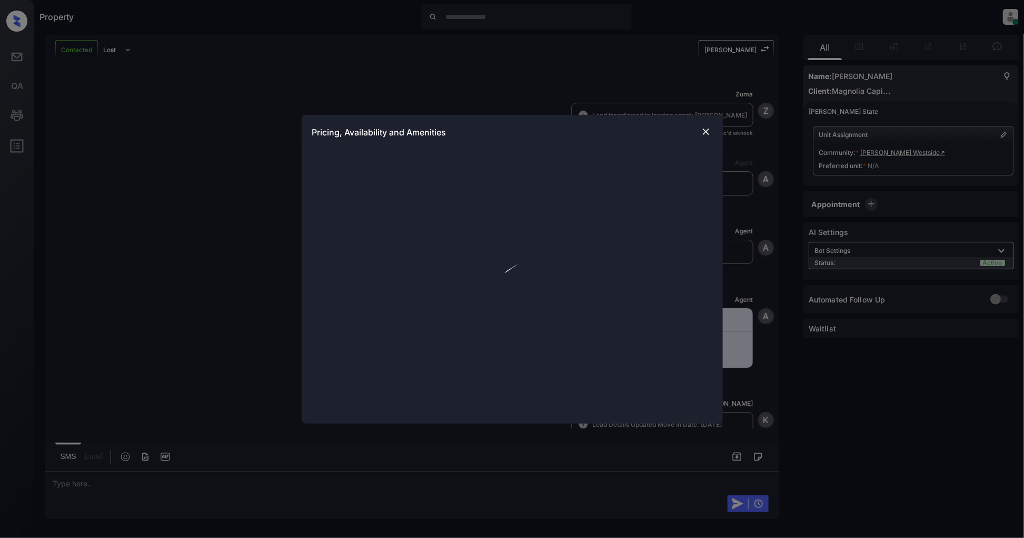
scroll to position [570, 0]
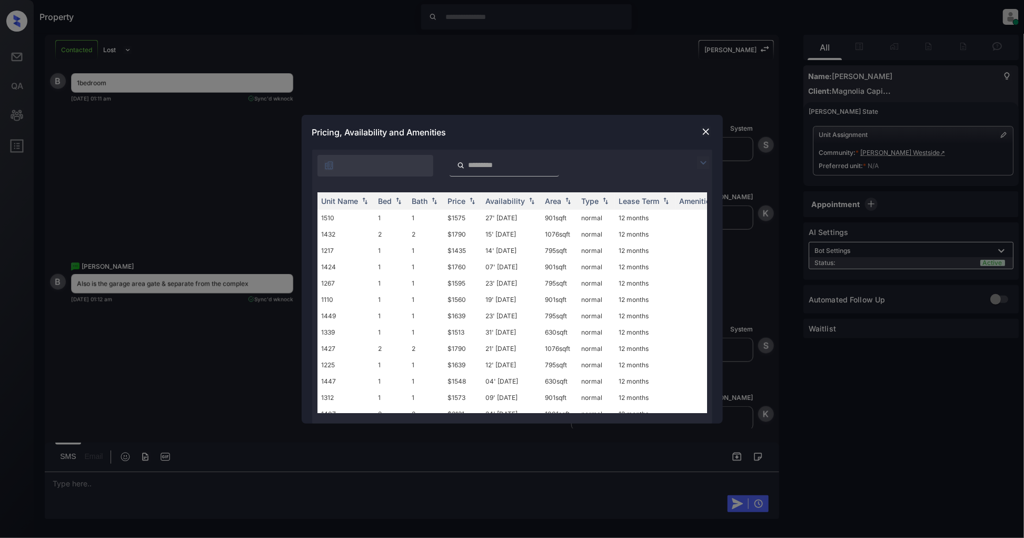
click at [709, 162] on div at bounding box center [706, 162] width 13 height 13
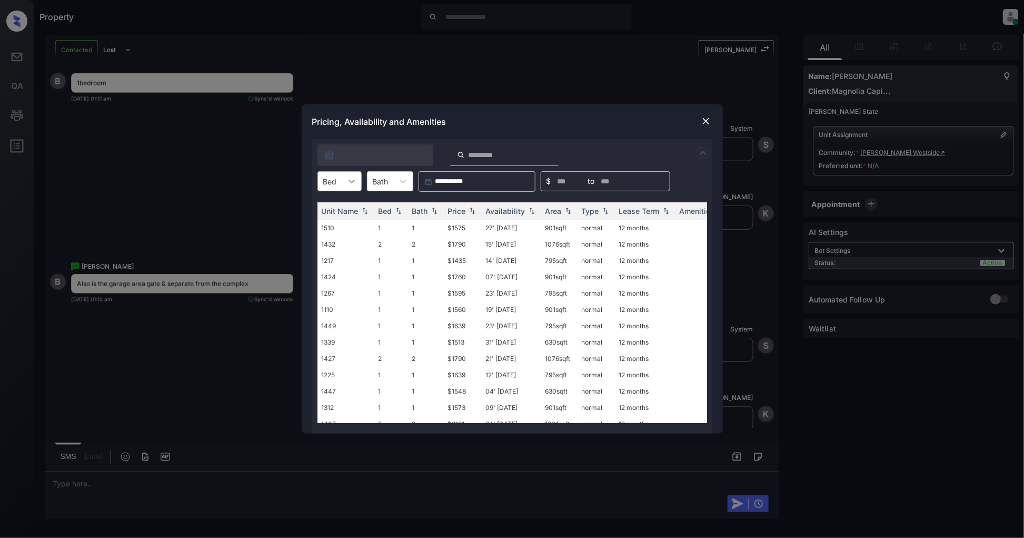
click at [360, 182] on div at bounding box center [351, 181] width 19 height 19
click at [341, 203] on div "1" at bounding box center [339, 206] width 44 height 19
click at [469, 210] on img at bounding box center [472, 210] width 11 height 7
drag, startPoint x: 477, startPoint y: 226, endPoint x: 441, endPoint y: 228, distance: 36.4
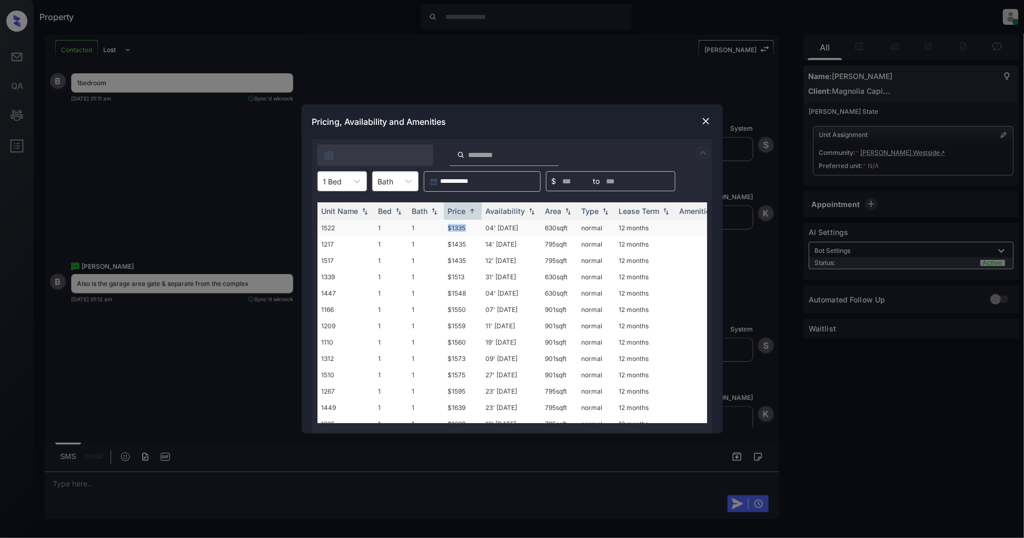
click at [441, 228] on tr "1522 1 1 $1335 04' Nov 25 630 sqft normal 12 months" at bounding box center [592, 228] width 550 height 16
copy tr "$1335"
click at [706, 121] on img at bounding box center [706, 121] width 11 height 11
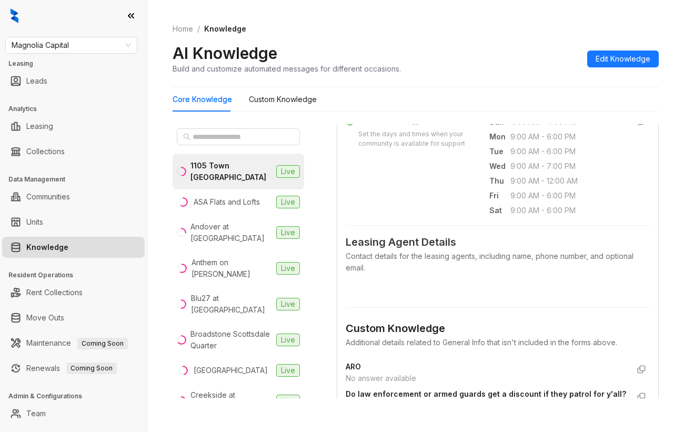
scroll to position [421, 0]
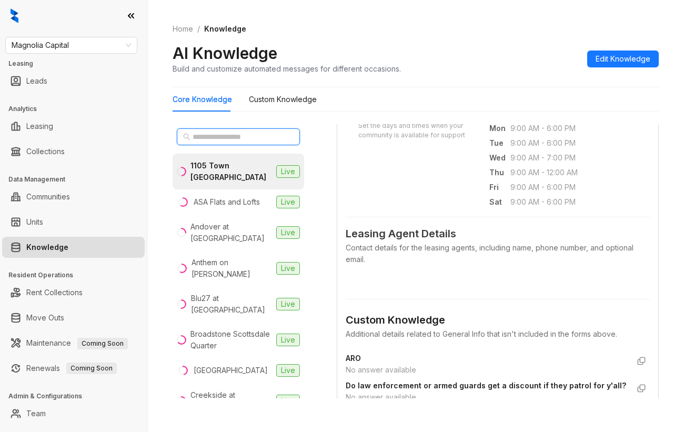
click at [221, 140] on input "text" at bounding box center [239, 137] width 93 height 12
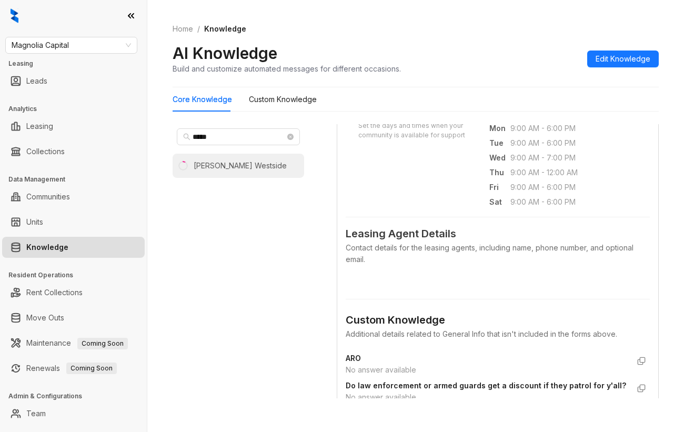
click at [220, 165] on div "[PERSON_NAME] Westside" at bounding box center [240, 166] width 93 height 12
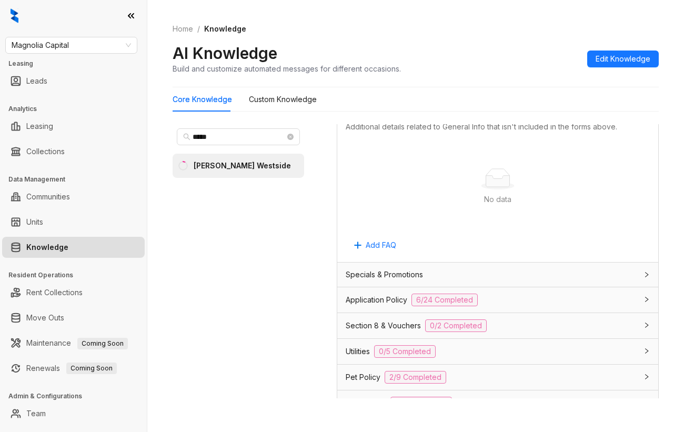
scroll to position [632, 0]
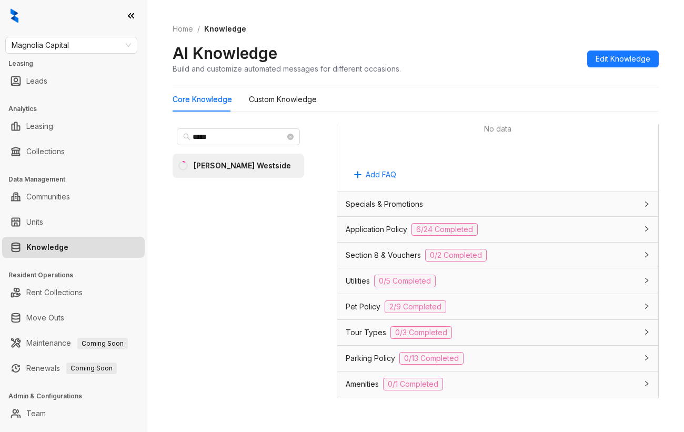
click at [488, 365] on div "Parking Policy 0/13 Completed" at bounding box center [492, 358] width 292 height 13
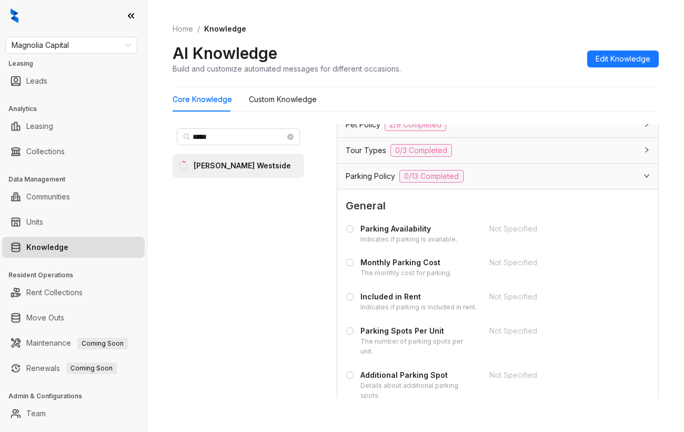
scroll to position [842, 0]
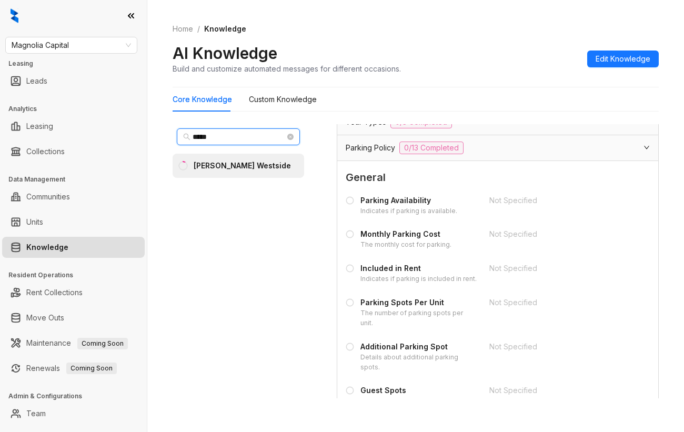
drag, startPoint x: 218, startPoint y: 137, endPoint x: 150, endPoint y: 137, distance: 67.9
click at [150, 137] on div "Home / Knowledge AI Knowledge Build and customize automated messages for differ…" at bounding box center [415, 216] width 537 height 432
type input "***"
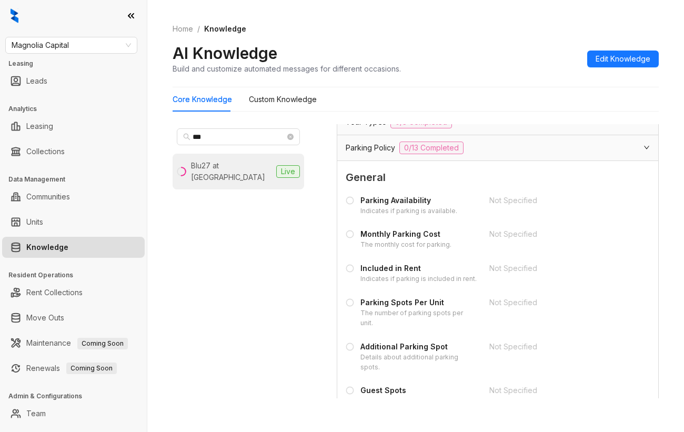
click at [243, 174] on li "Blu27 at Edgewater Live" at bounding box center [239, 172] width 132 height 36
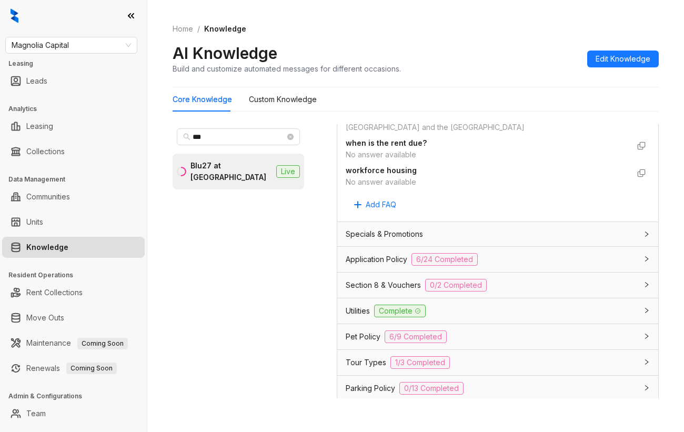
scroll to position [842, 0]
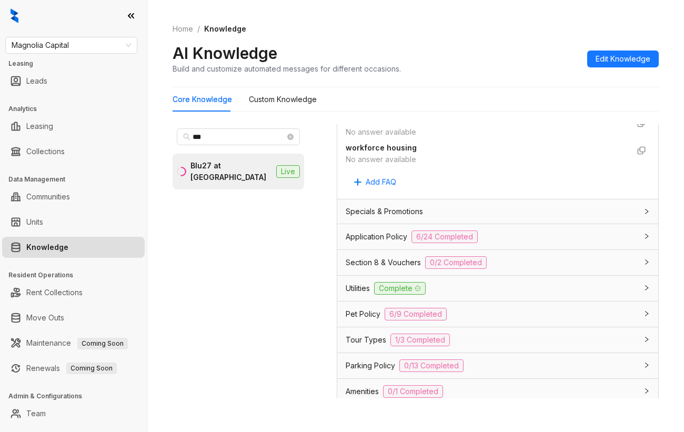
click at [473, 346] on div "Tour Types 1/3 Completed" at bounding box center [492, 340] width 292 height 13
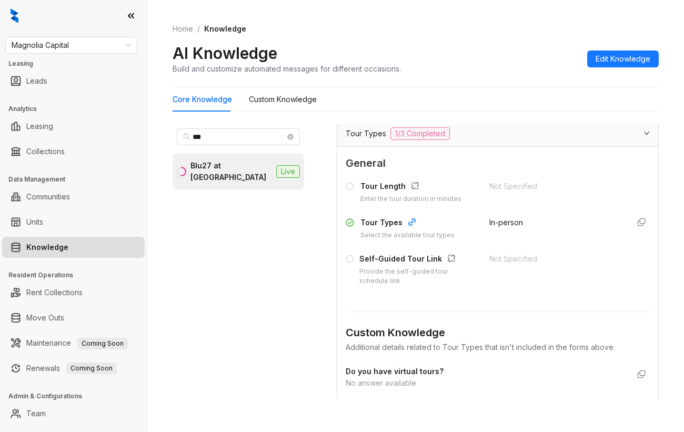
scroll to position [982, 0]
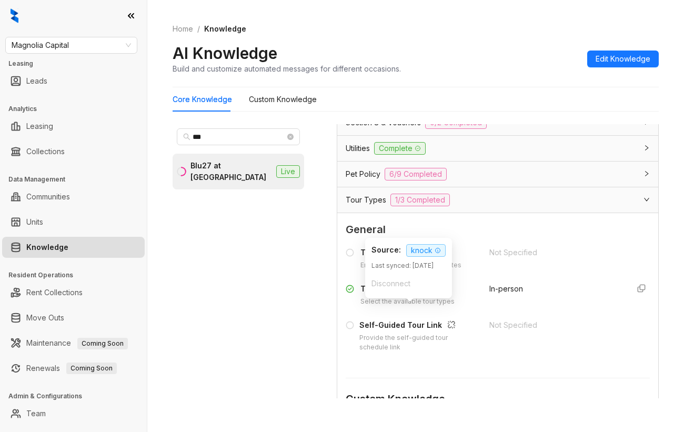
click at [411, 293] on icon "button" at bounding box center [412, 288] width 8 height 8
click at [429, 252] on span "knock" at bounding box center [425, 250] width 39 height 13
click at [638, 292] on icon "button" at bounding box center [641, 288] width 7 height 7
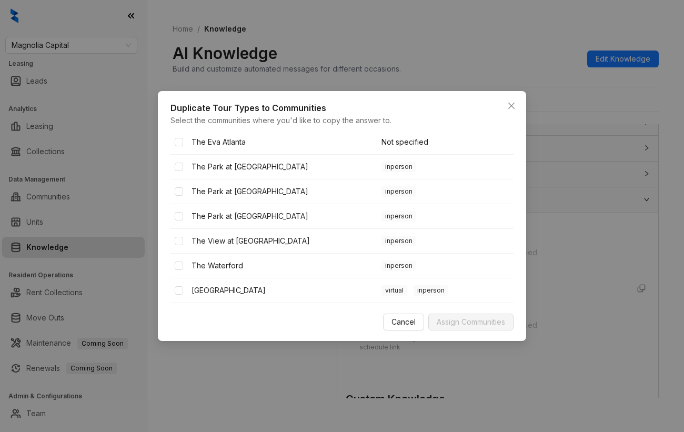
scroll to position [1077, 0]
click at [510, 103] on icon "close" at bounding box center [512, 106] width 6 height 6
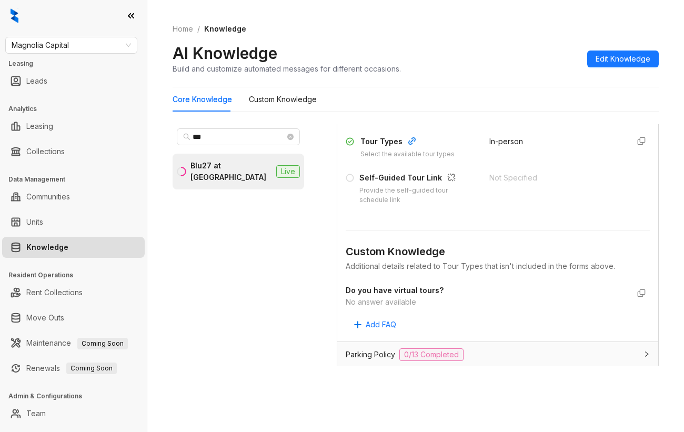
scroll to position [900, 0]
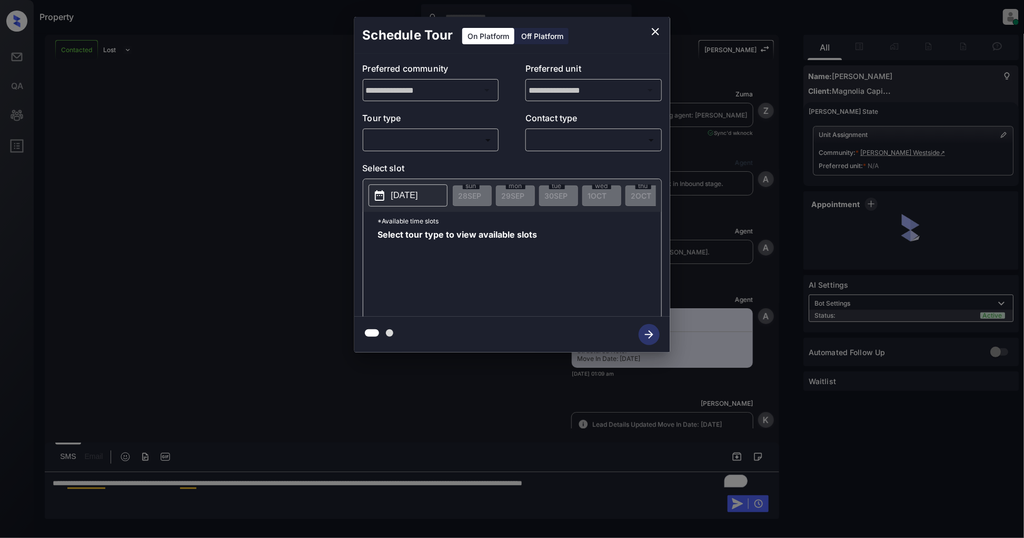
scroll to position [453, 0]
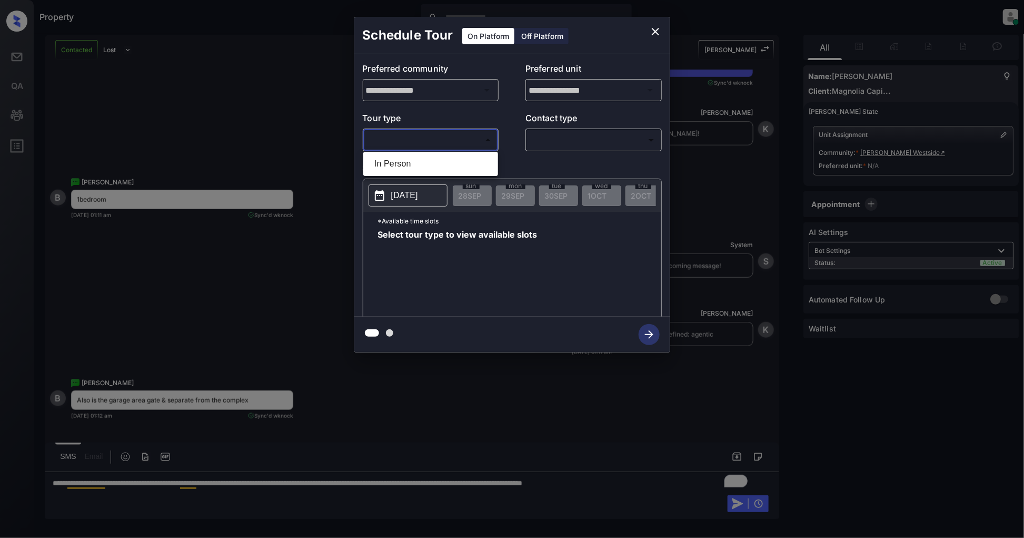
click at [431, 143] on body "Property [PERSON_NAME] Online Set yourself offline Set yourself on break Profil…" at bounding box center [512, 269] width 1024 height 538
click at [416, 157] on li "In Person" at bounding box center [431, 163] width 130 height 19
type input "********"
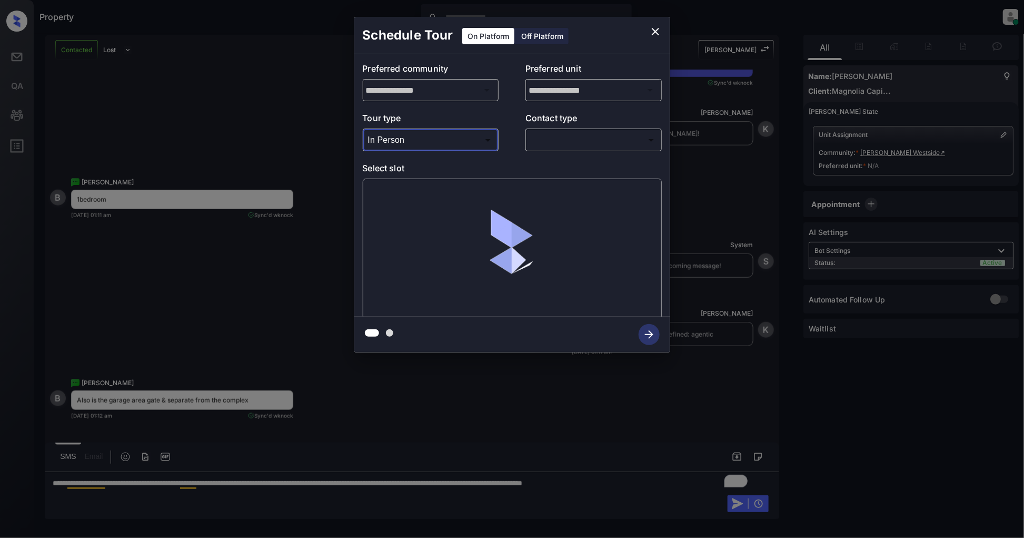
click at [562, 141] on body "Property [PERSON_NAME] Online Set yourself offline Set yourself on break Profil…" at bounding box center [512, 269] width 1024 height 538
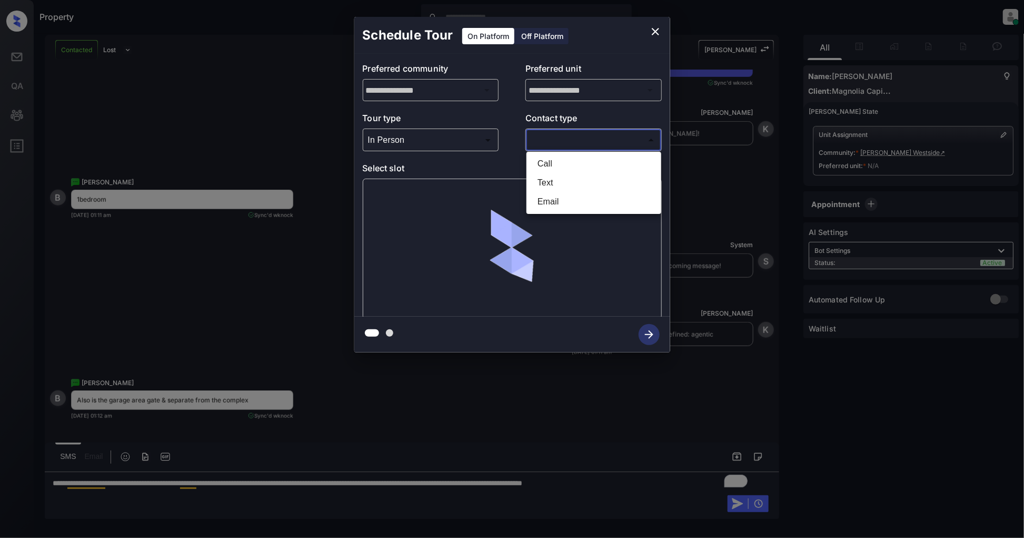
click at [575, 181] on li "Text" at bounding box center [594, 182] width 130 height 19
type input "****"
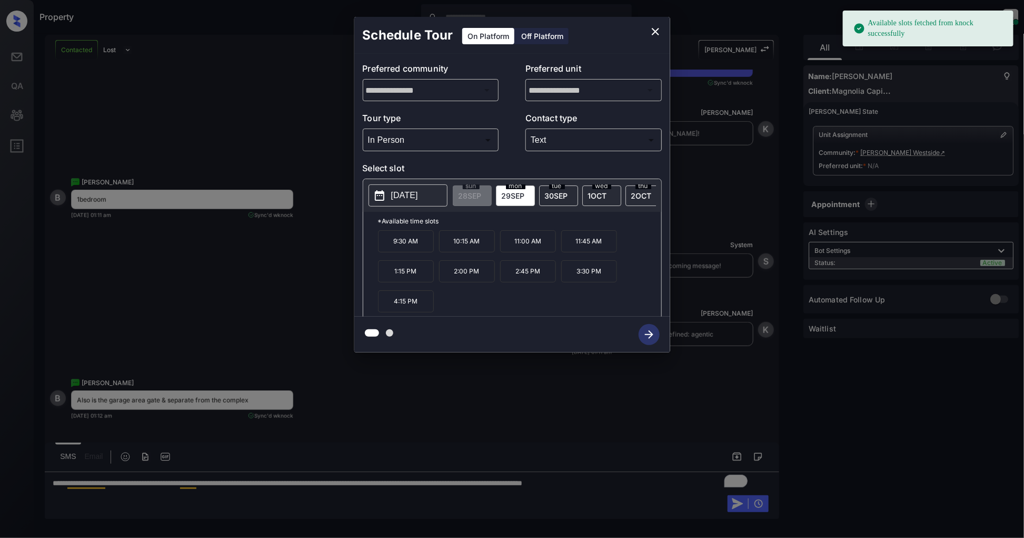
click at [418, 198] on p "2025-09-29" at bounding box center [404, 195] width 27 height 13
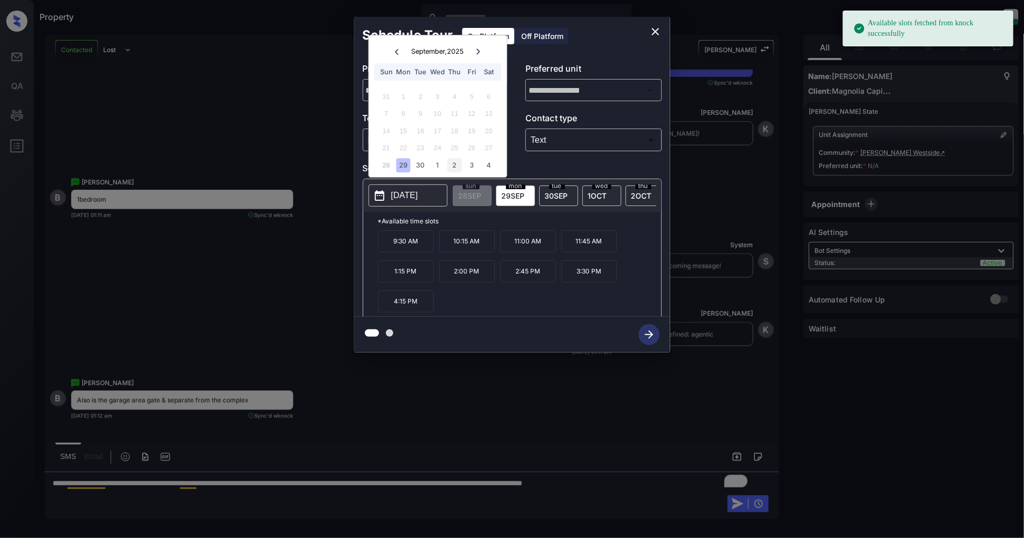
click at [450, 164] on div "2" at bounding box center [454, 165] width 14 height 14
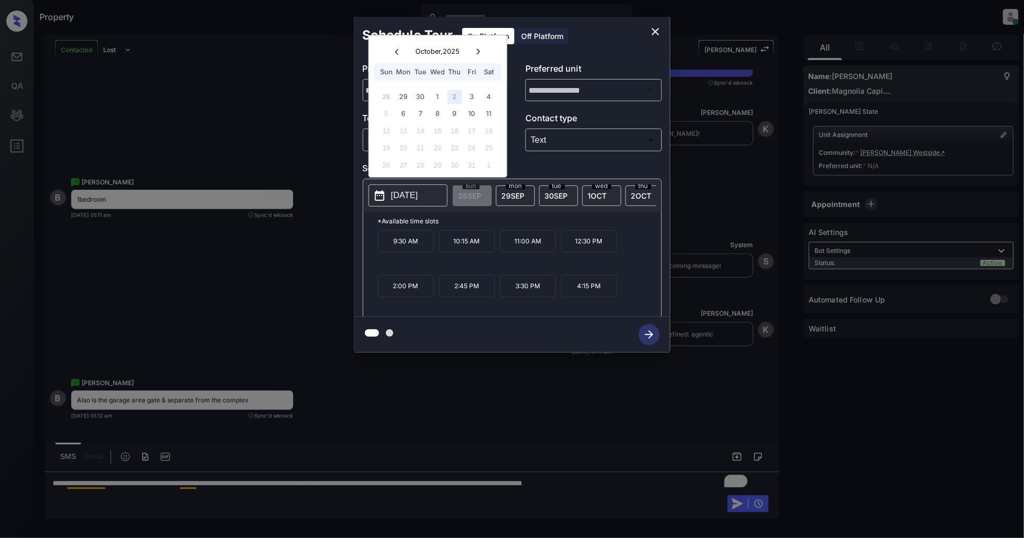
click at [653, 29] on icon "close" at bounding box center [655, 31] width 7 height 7
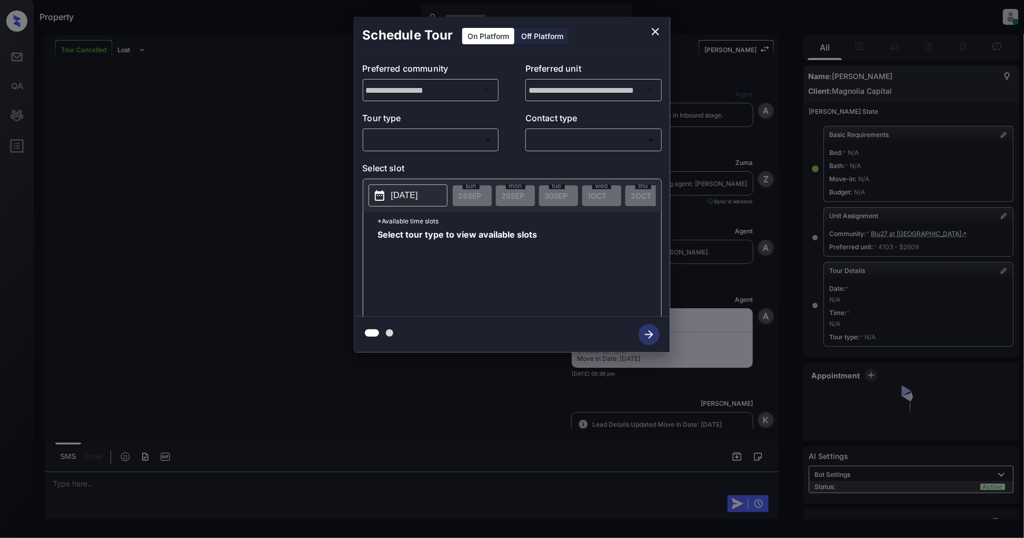
scroll to position [10640, 0]
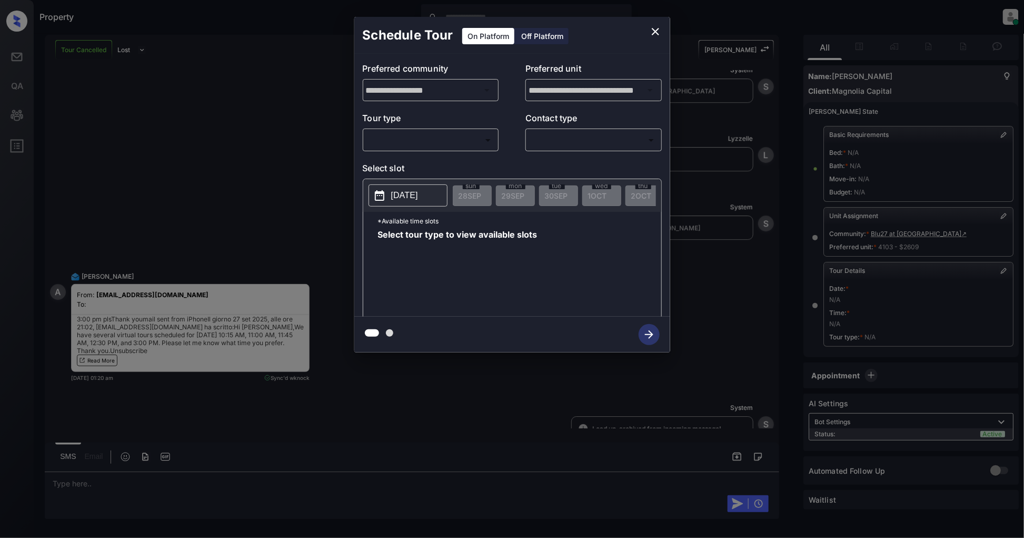
click at [404, 142] on body "Property Patrick Deasis Online Set yourself offline Set yourself on break Profi…" at bounding box center [512, 269] width 1024 height 538
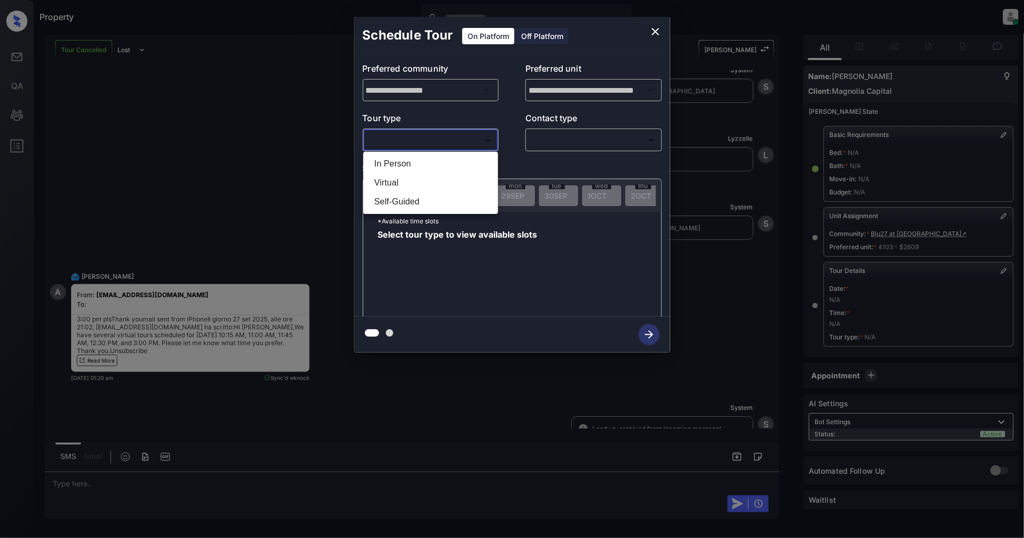
click at [405, 159] on li "In Person" at bounding box center [431, 163] width 130 height 19
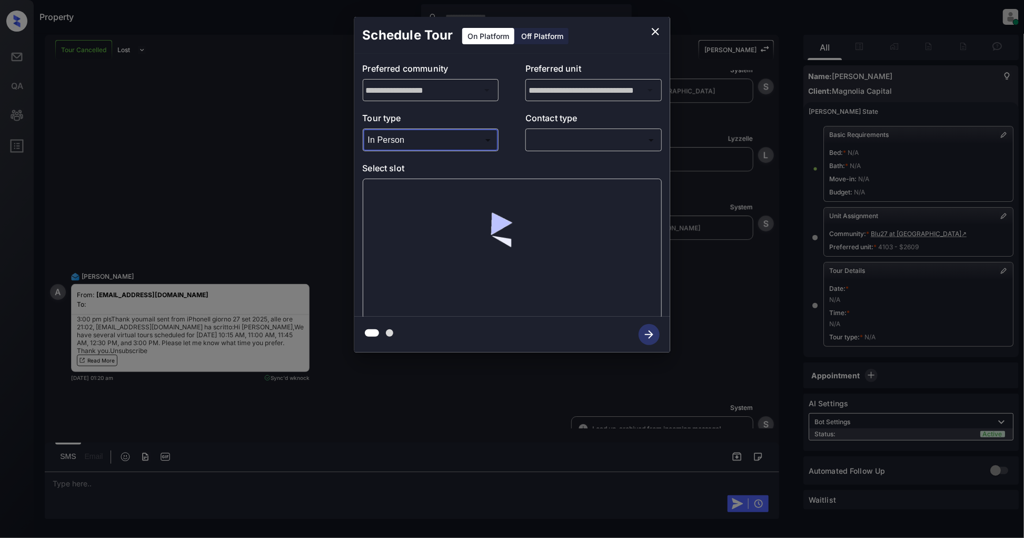
click at [442, 138] on body "Property Patrick Deasis Online Set yourself offline Set yourself on break Profi…" at bounding box center [512, 269] width 1024 height 538
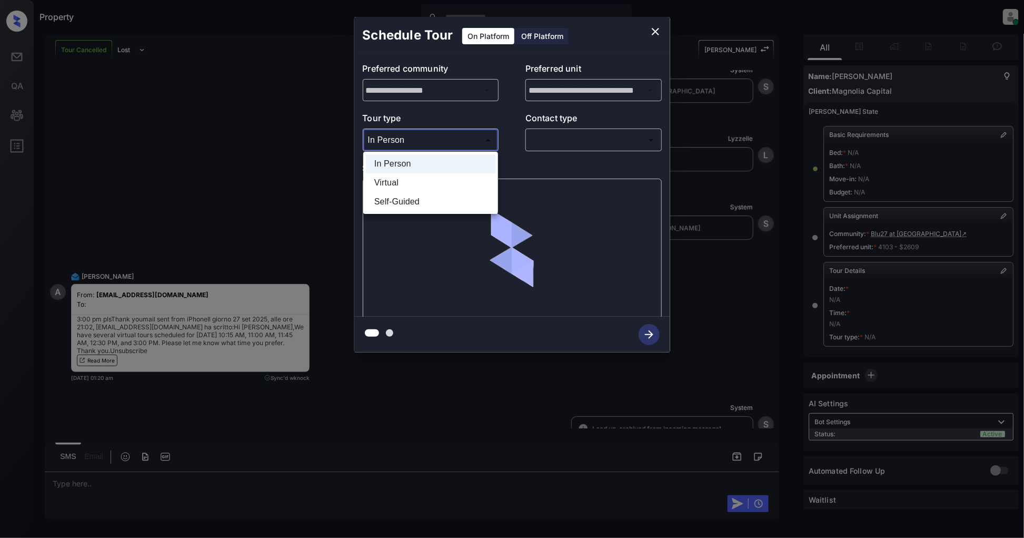
click at [391, 181] on li "Virtual" at bounding box center [431, 182] width 130 height 19
type input "*******"
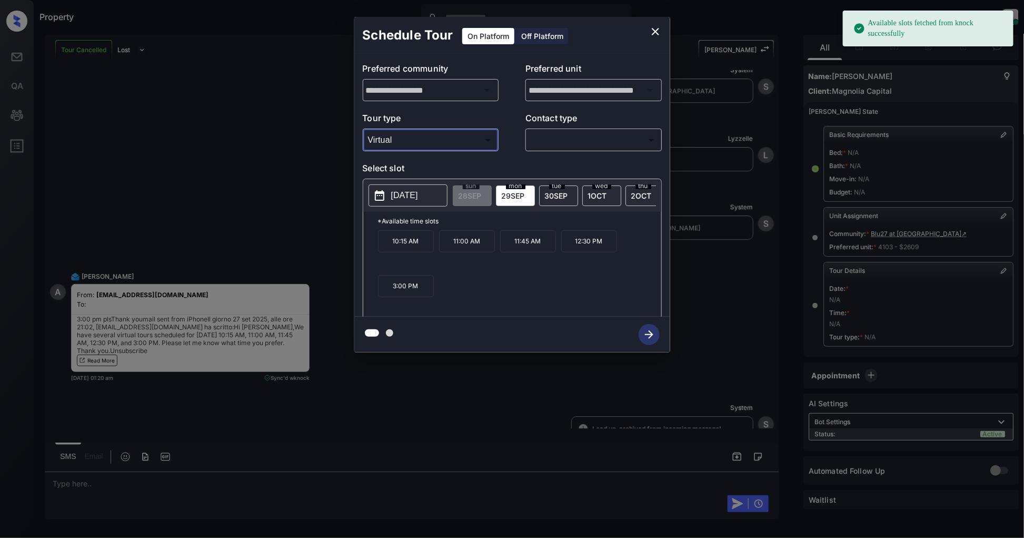
click at [578, 143] on body "Available slots fetched from knock successfully Property Patrick Deasis Online …" at bounding box center [512, 269] width 1024 height 538
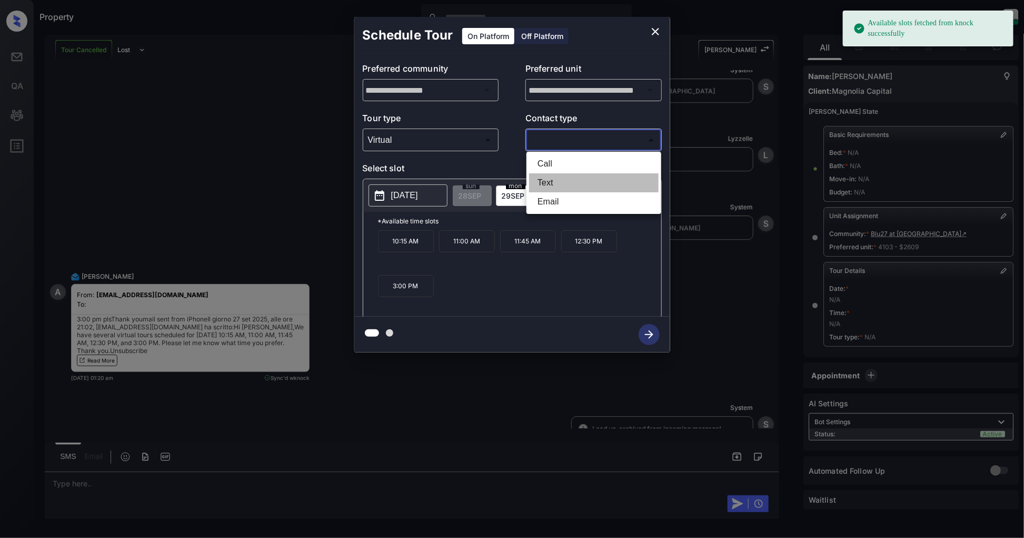
click at [570, 176] on li "Text" at bounding box center [594, 182] width 130 height 19
type input "****"
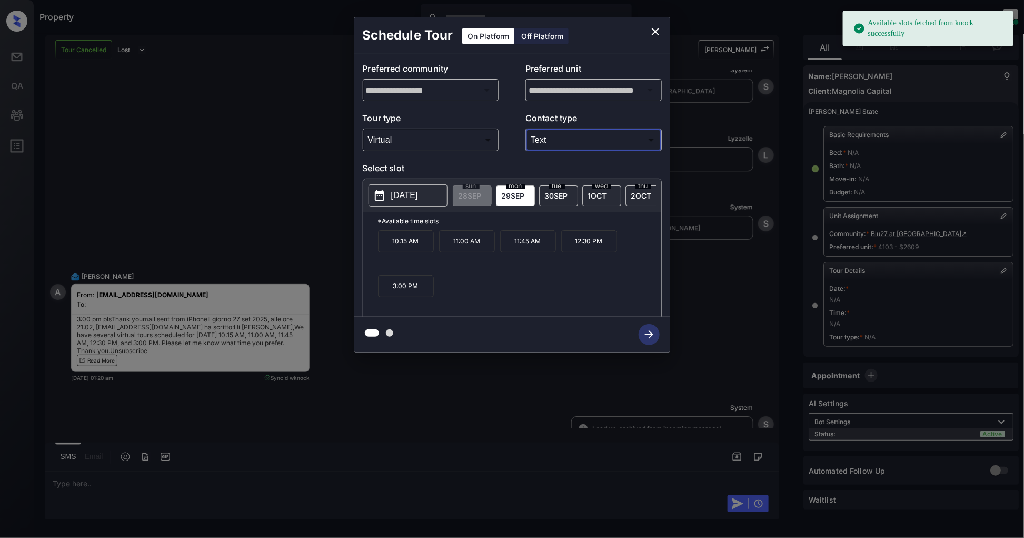
click at [407, 291] on p "3:00 PM" at bounding box center [406, 286] width 56 height 22
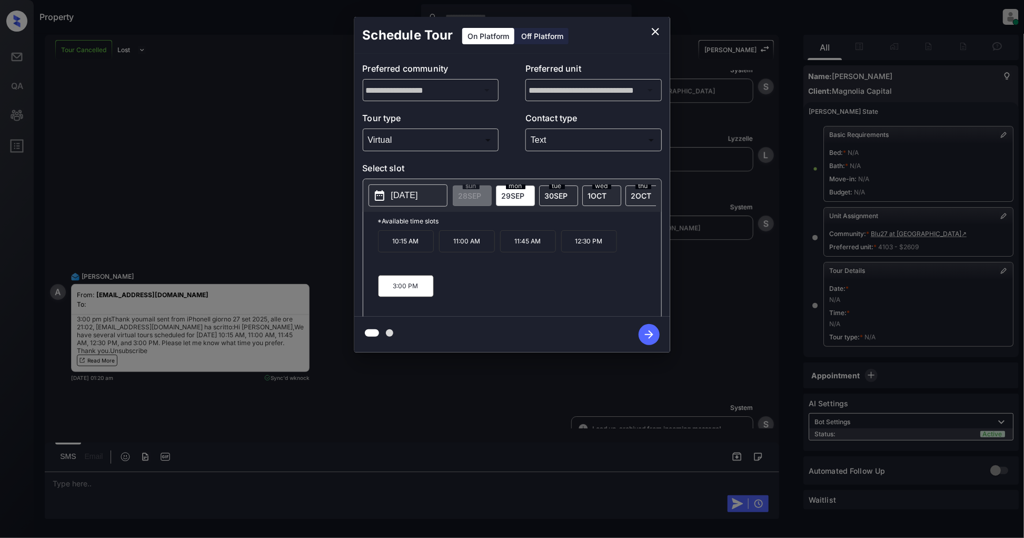
click at [643, 329] on icon "button" at bounding box center [649, 334] width 21 height 21
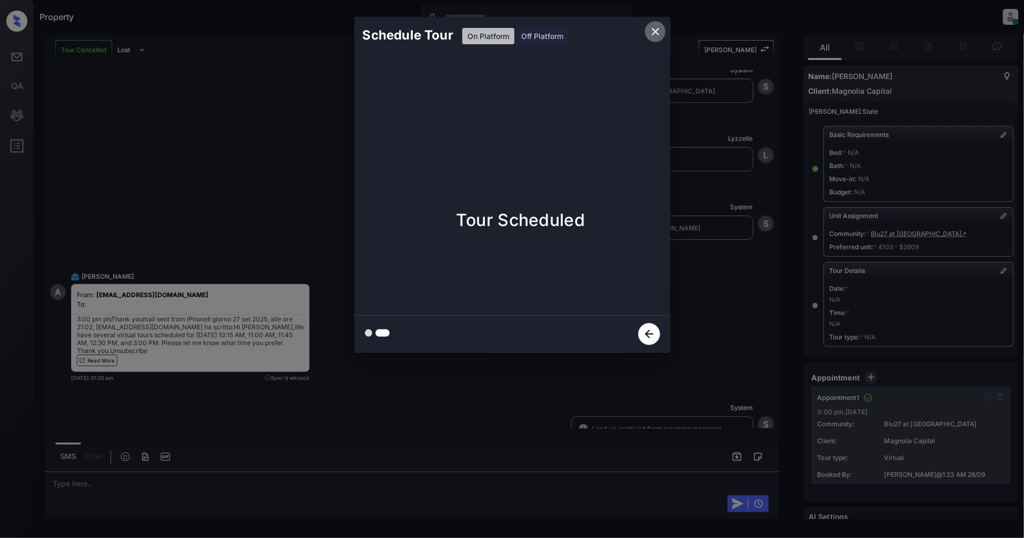
click at [651, 32] on icon "close" at bounding box center [655, 31] width 13 height 13
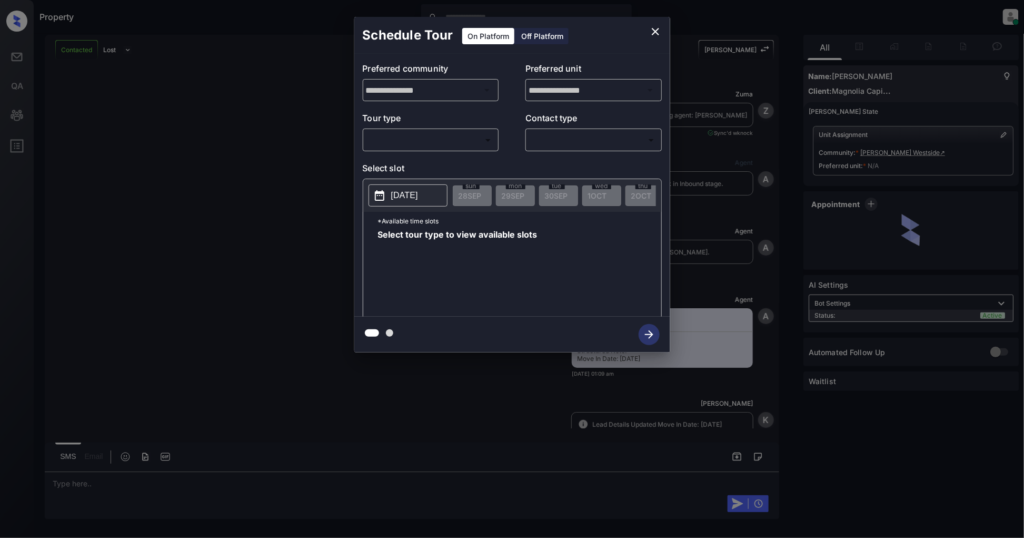
scroll to position [938, 0]
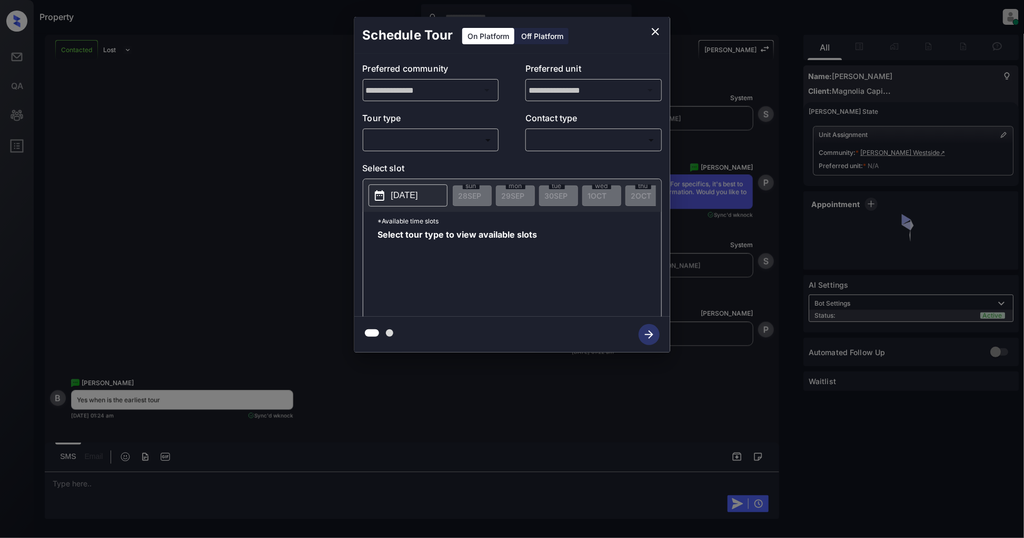
click at [419, 146] on body "Property [PERSON_NAME] Online Set yourself offline Set yourself on break Profil…" at bounding box center [512, 269] width 1024 height 538
click at [411, 165] on li "In Person" at bounding box center [431, 163] width 130 height 19
type input "********"
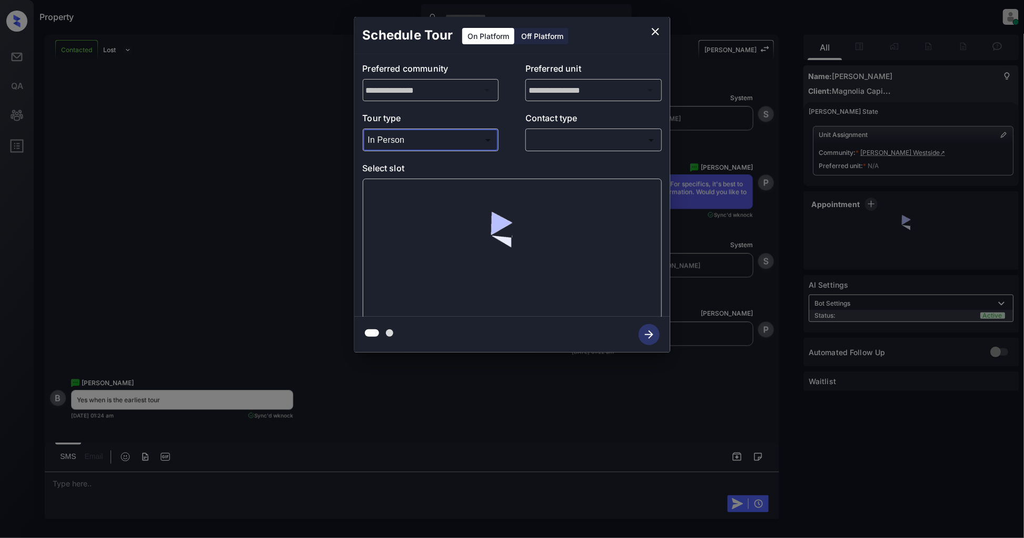
click at [582, 148] on body "Property [PERSON_NAME] Online Set yourself offline Set yourself on break Profil…" at bounding box center [512, 269] width 1024 height 538
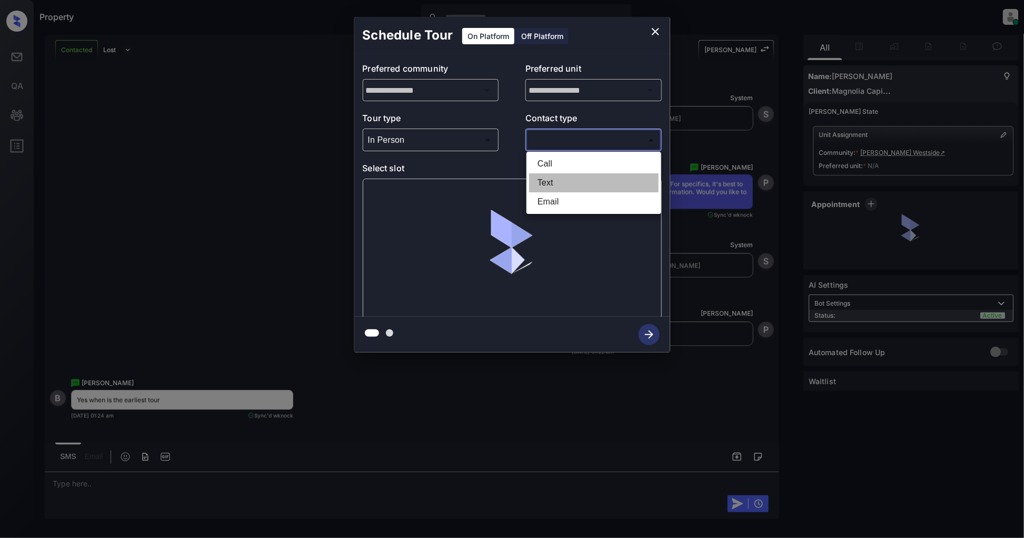
click at [567, 182] on li "Text" at bounding box center [594, 182] width 130 height 19
type input "****"
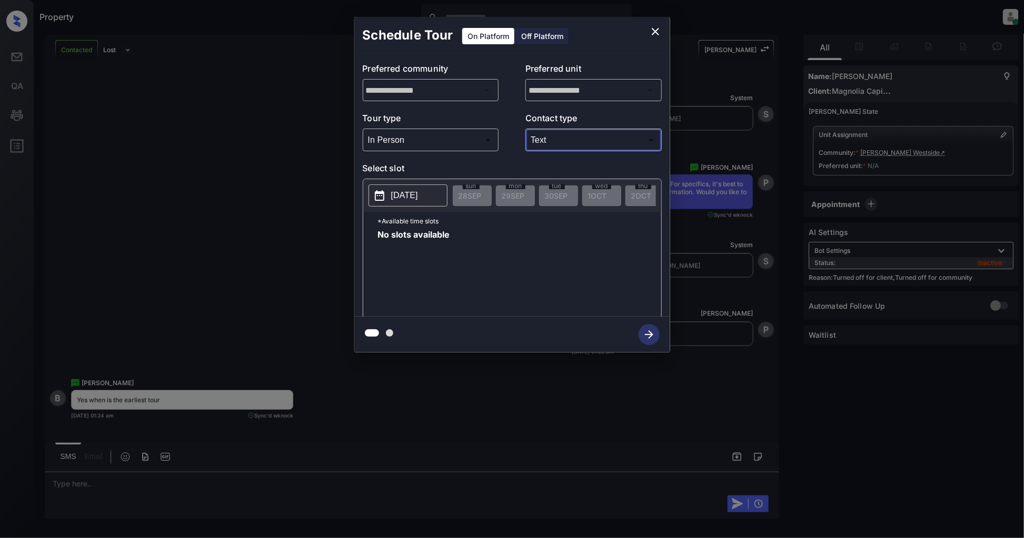
click at [416, 191] on p "[DATE]" at bounding box center [404, 195] width 27 height 13
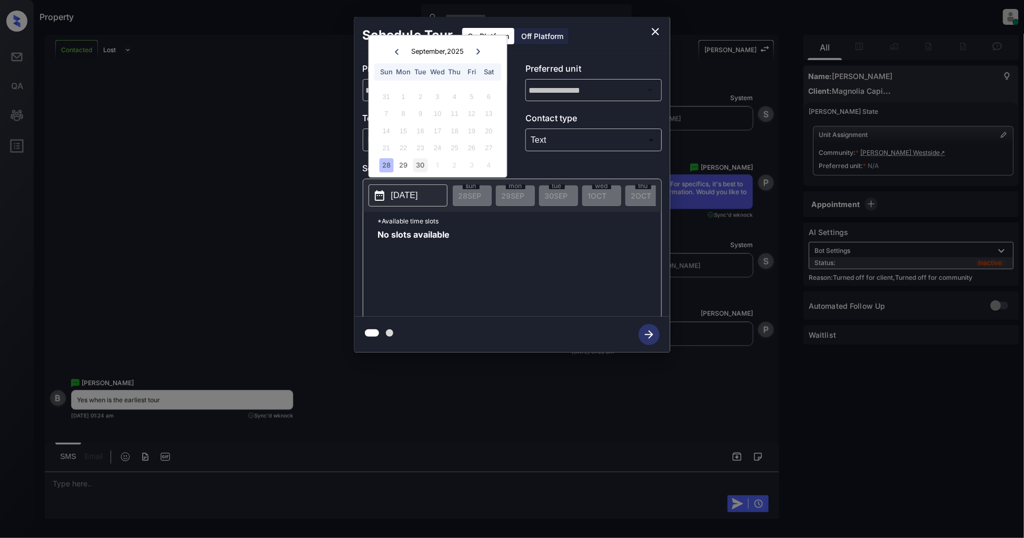
click at [417, 164] on div "30" at bounding box center [420, 165] width 14 height 14
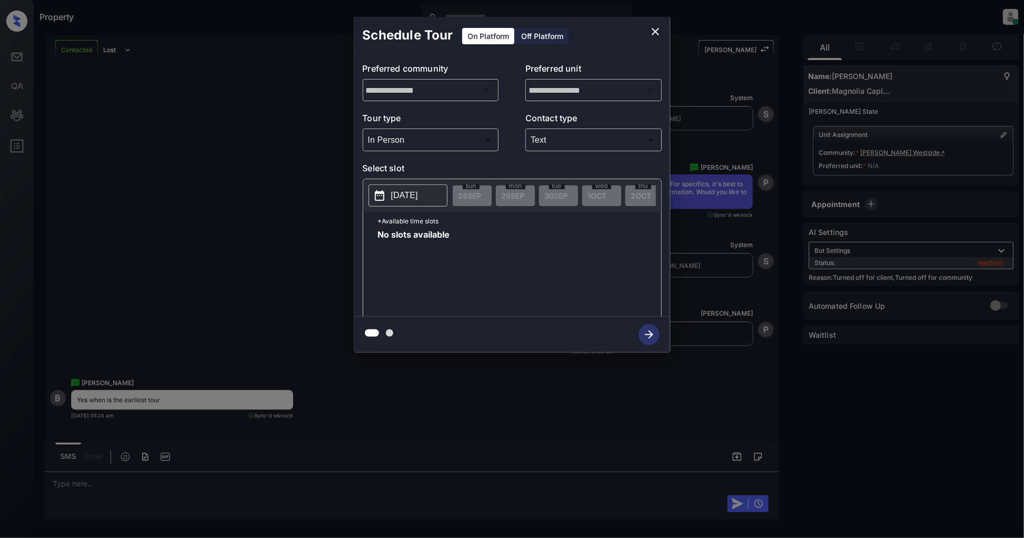
click at [641, 29] on div "Schedule Tour On Platform Off Platform" at bounding box center [512, 35] width 316 height 37
click at [650, 29] on icon "close" at bounding box center [655, 31] width 13 height 13
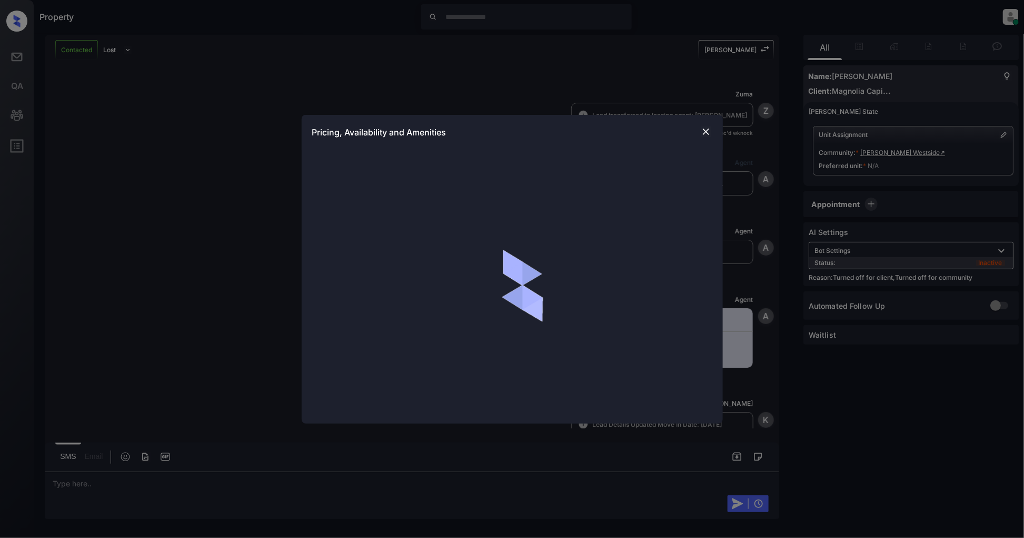
scroll to position [1171, 0]
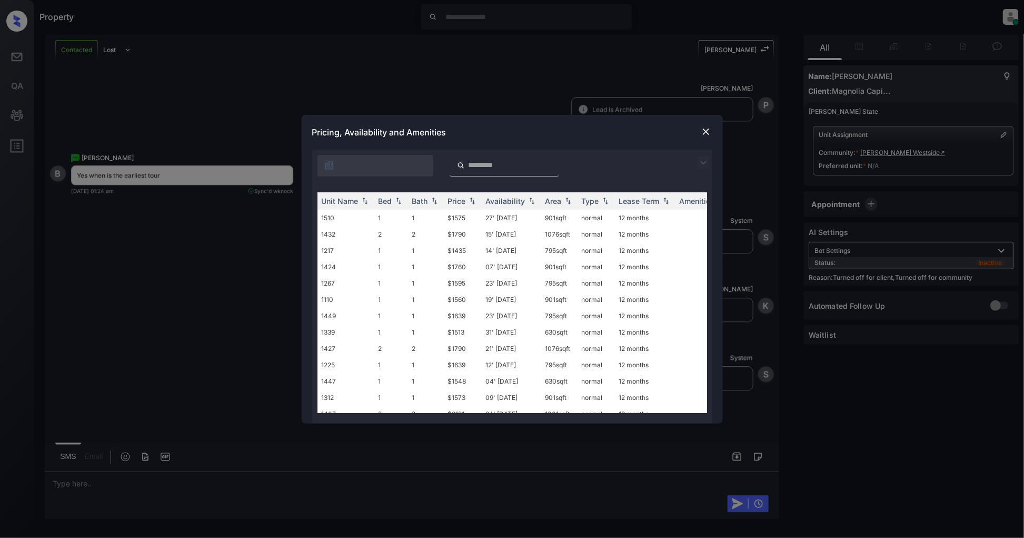
click at [243, 283] on div "**********" at bounding box center [512, 269] width 1024 height 538
click at [706, 134] on img at bounding box center [706, 131] width 11 height 11
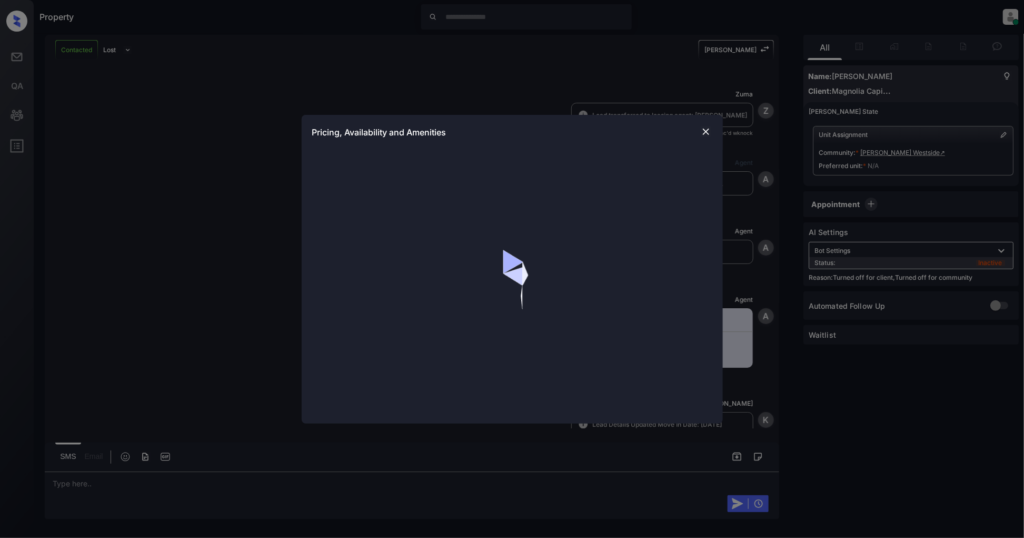
scroll to position [1171, 0]
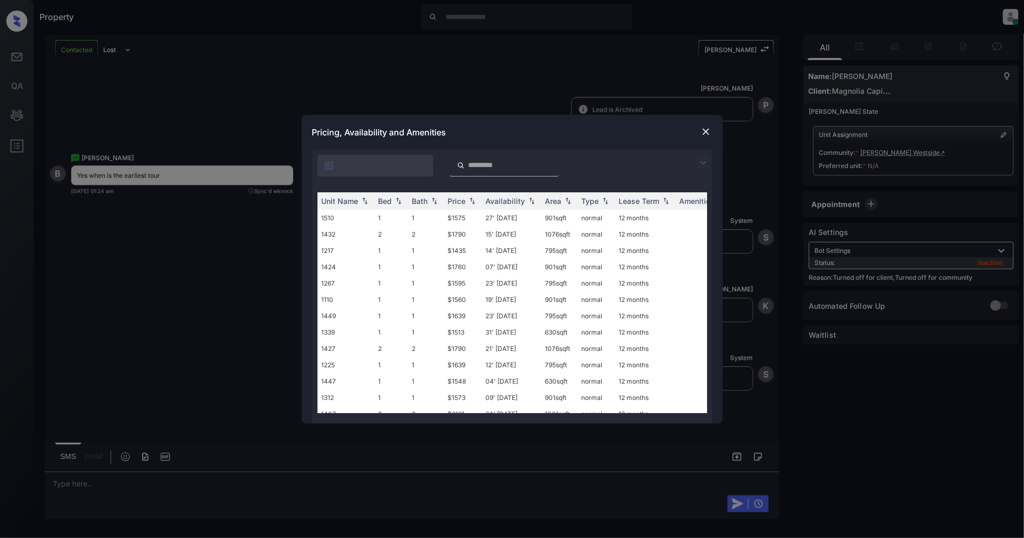
click at [701, 158] on img at bounding box center [703, 162] width 13 height 13
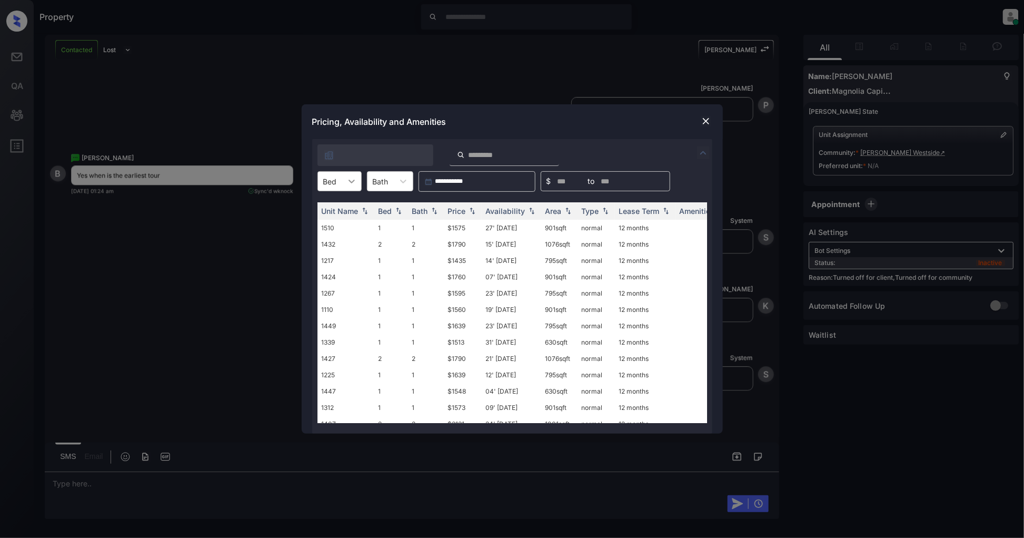
click at [345, 183] on div at bounding box center [351, 181] width 19 height 19
click at [341, 205] on div "1" at bounding box center [339, 206] width 44 height 19
click at [473, 211] on img at bounding box center [472, 210] width 11 height 7
click at [473, 211] on img at bounding box center [472, 211] width 11 height 8
click at [470, 225] on td "$1335" at bounding box center [463, 228] width 38 height 16
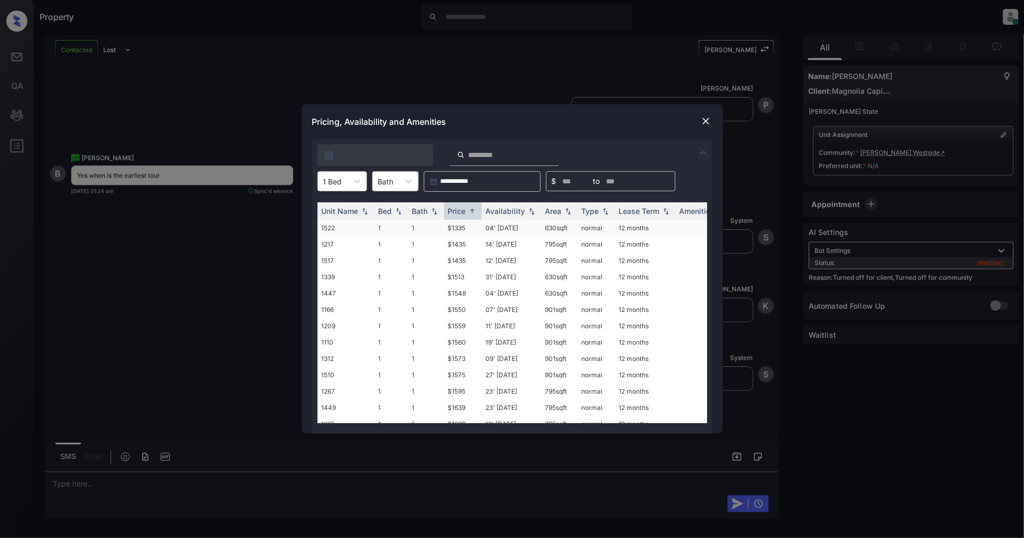
click at [470, 225] on td "$1335" at bounding box center [463, 228] width 38 height 16
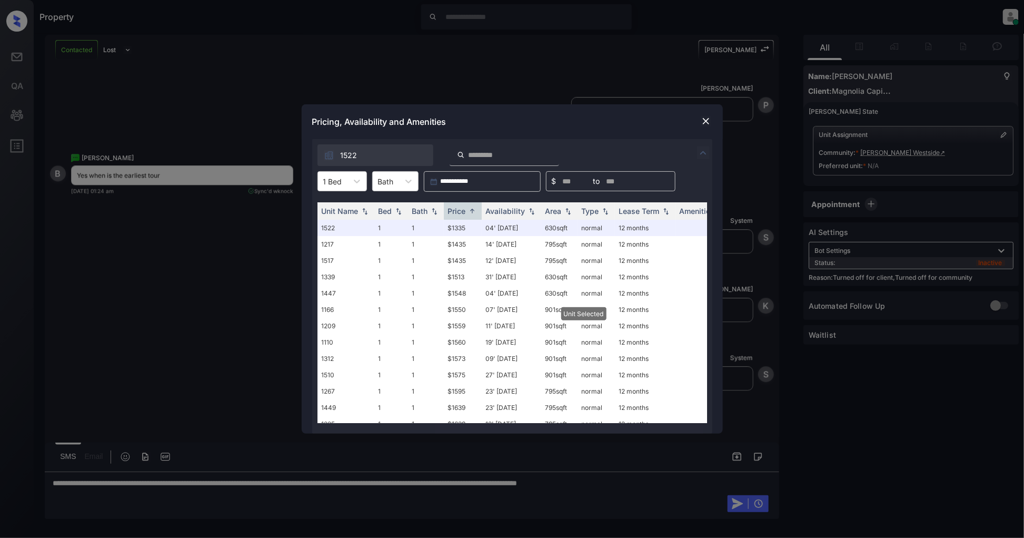
click at [706, 117] on img at bounding box center [706, 121] width 11 height 11
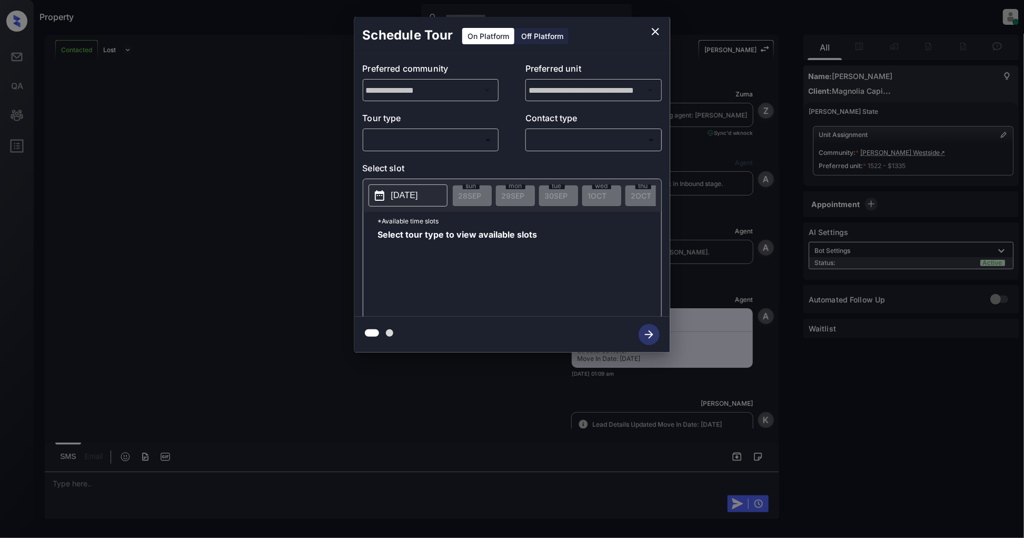
scroll to position [1240, 0]
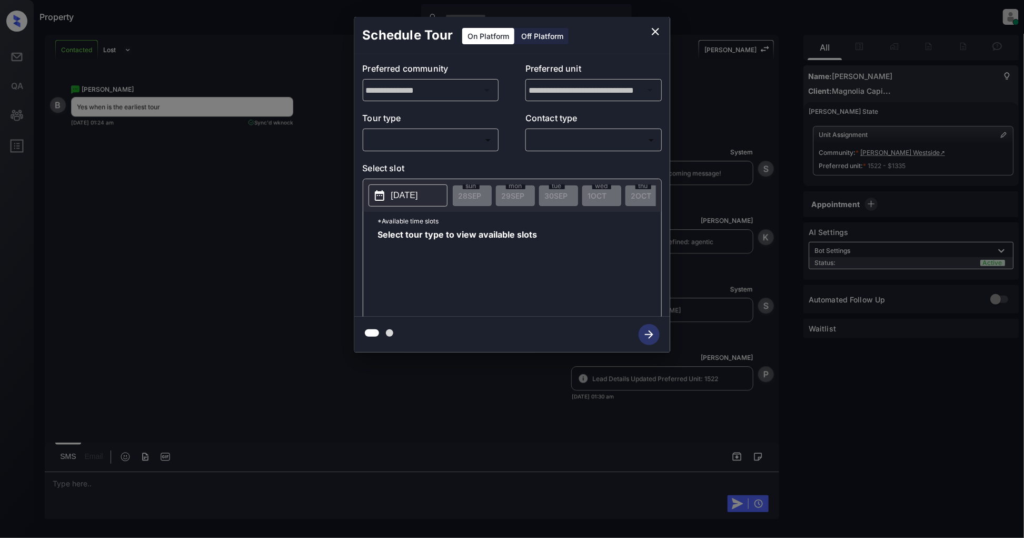
click at [437, 145] on body "Property [PERSON_NAME] Online Set yourself offline Set yourself on break Profil…" at bounding box center [512, 269] width 1024 height 538
click at [425, 168] on li "In Person" at bounding box center [431, 163] width 130 height 19
type input "********"
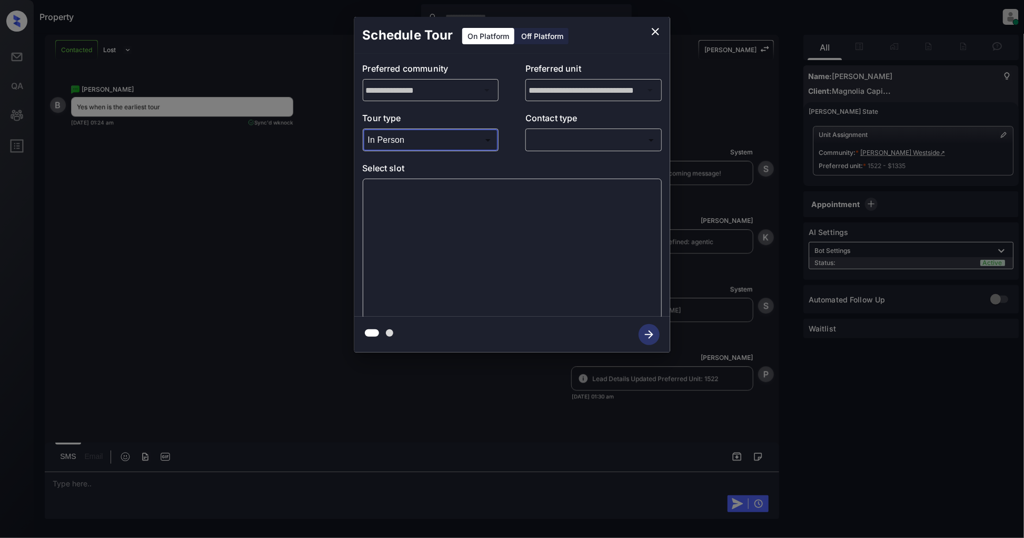
click at [578, 138] on body "Property [PERSON_NAME] Online Set yourself offline Set yourself on break Profil…" at bounding box center [512, 269] width 1024 height 538
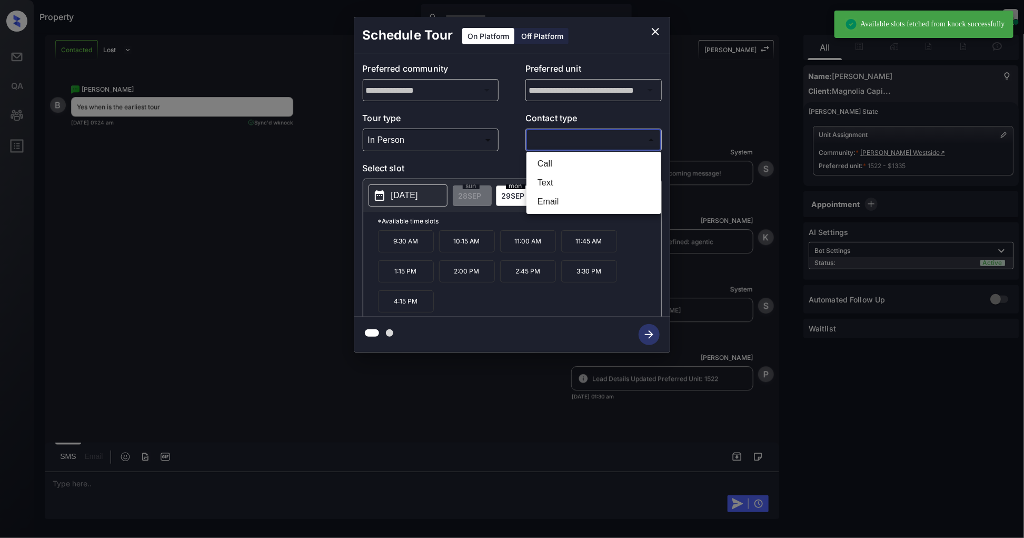
click at [578, 181] on li "Text" at bounding box center [594, 182] width 130 height 19
type input "****"
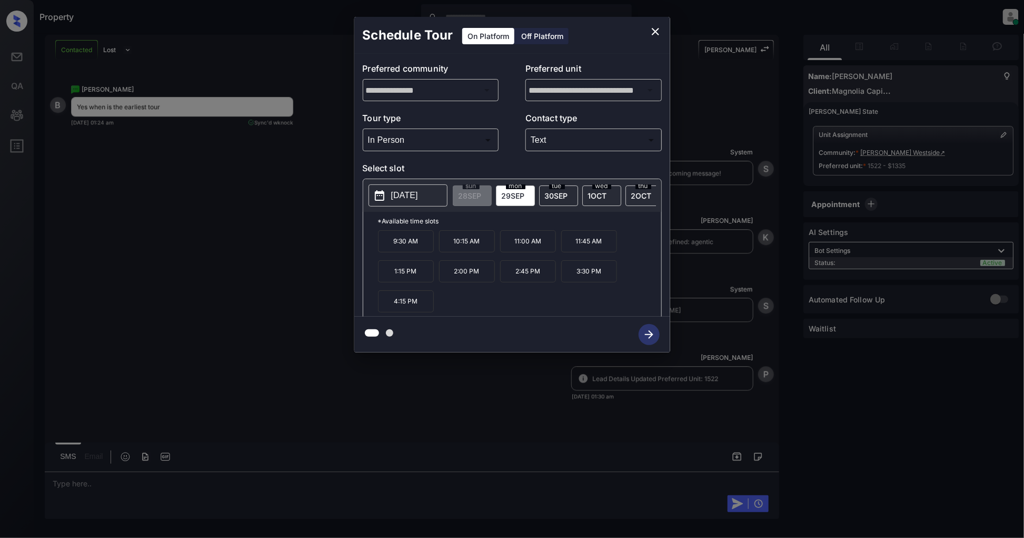
click at [560, 192] on span "[DATE]" at bounding box center [556, 195] width 23 height 9
click at [587, 196] on div "[DATE]" at bounding box center [601, 195] width 39 height 21
click at [509, 196] on span "[DATE]" at bounding box center [513, 195] width 23 height 9
drag, startPoint x: 420, startPoint y: 248, endPoint x: 374, endPoint y: 249, distance: 46.3
click at [374, 249] on div "*Available time slots 9:30 AM 10:15 AM 11:00 AM 11:45 AM 1:15 PM 2:00 PM 2:45 P…" at bounding box center [512, 266] width 298 height 108
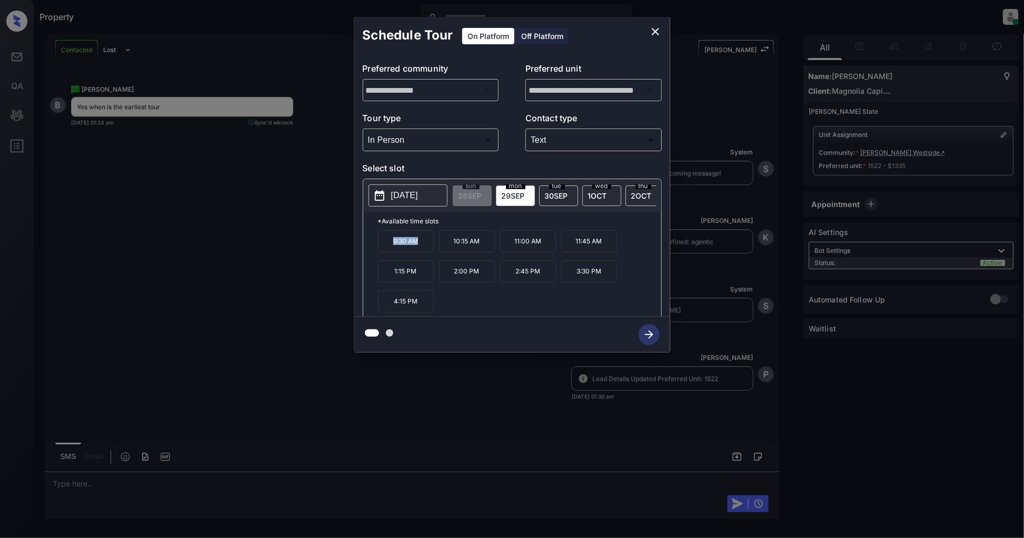
copy p "9:30 AM"
drag, startPoint x: 606, startPoint y: 248, endPoint x: 575, endPoint y: 248, distance: 30.5
click at [575, 248] on p "11:45 AM" at bounding box center [589, 241] width 56 height 22
copy p "11:45 AM"
drag, startPoint x: 608, startPoint y: 276, endPoint x: 571, endPoint y: 281, distance: 37.1
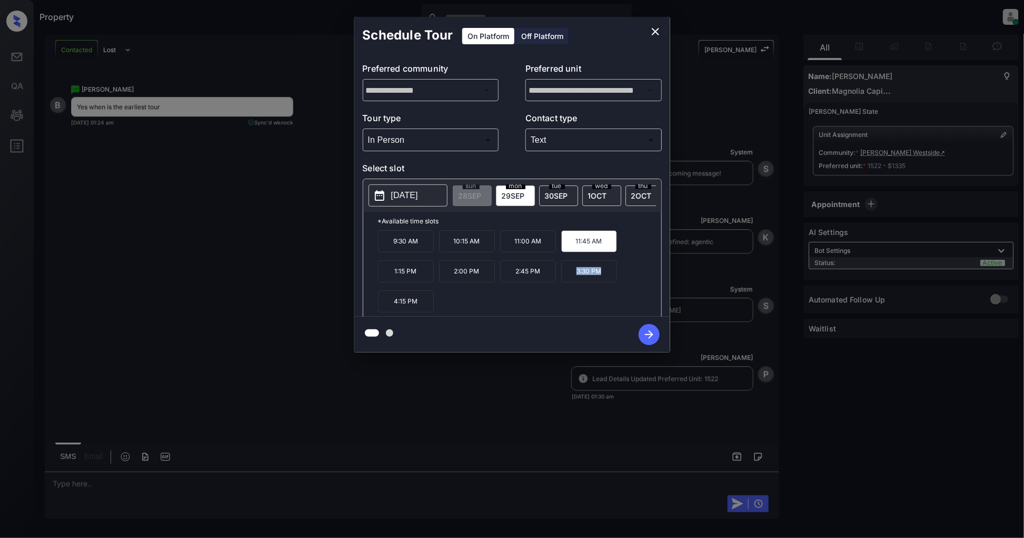
click at [571, 281] on p "3:30 PM" at bounding box center [589, 271] width 56 height 22
copy p "3:30 PM"
click at [651, 31] on icon "close" at bounding box center [655, 31] width 13 height 13
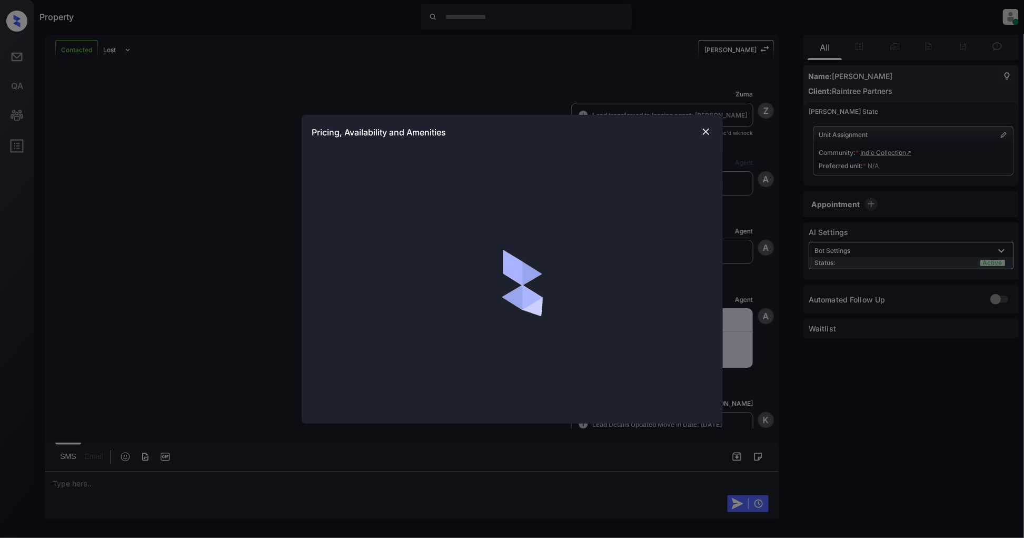
scroll to position [424, 0]
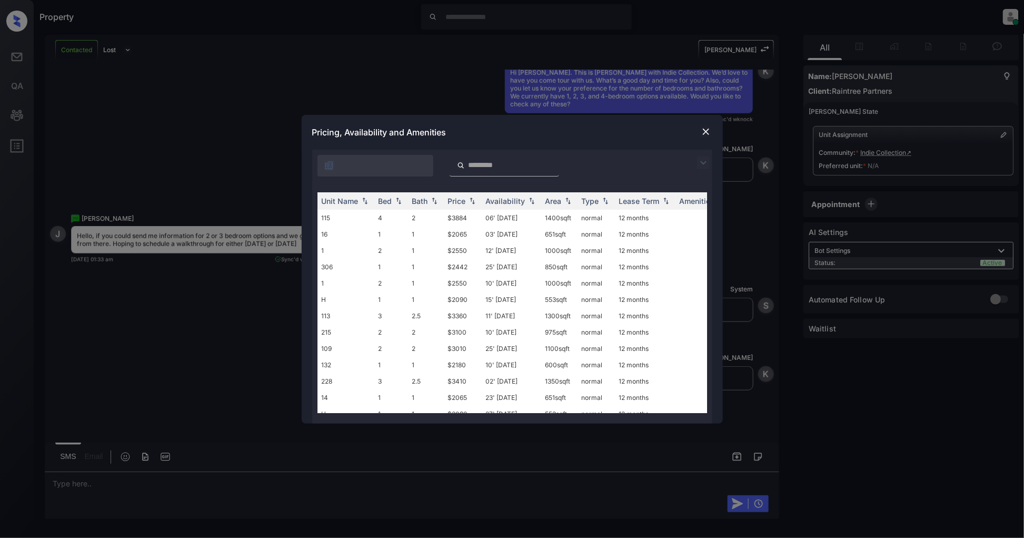
click at [699, 160] on img at bounding box center [703, 162] width 13 height 13
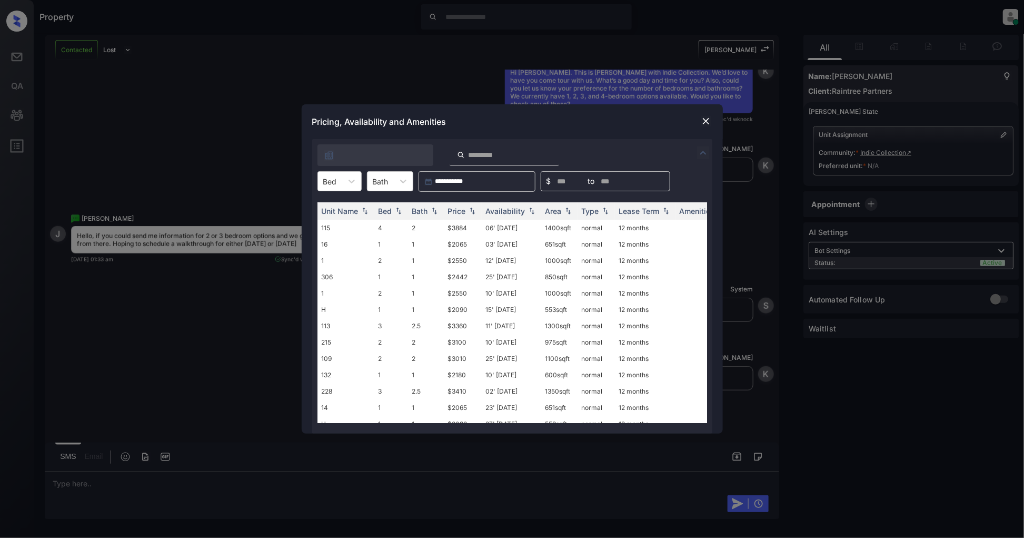
click at [364, 195] on div "Unit Name Bed Bath Price Availability Area Type Lease Term Amenities 115 4 2 $3…" at bounding box center [512, 313] width 400 height 242
click at [355, 190] on div at bounding box center [351, 181] width 19 height 19
click at [334, 223] on div "2" at bounding box center [339, 225] width 44 height 19
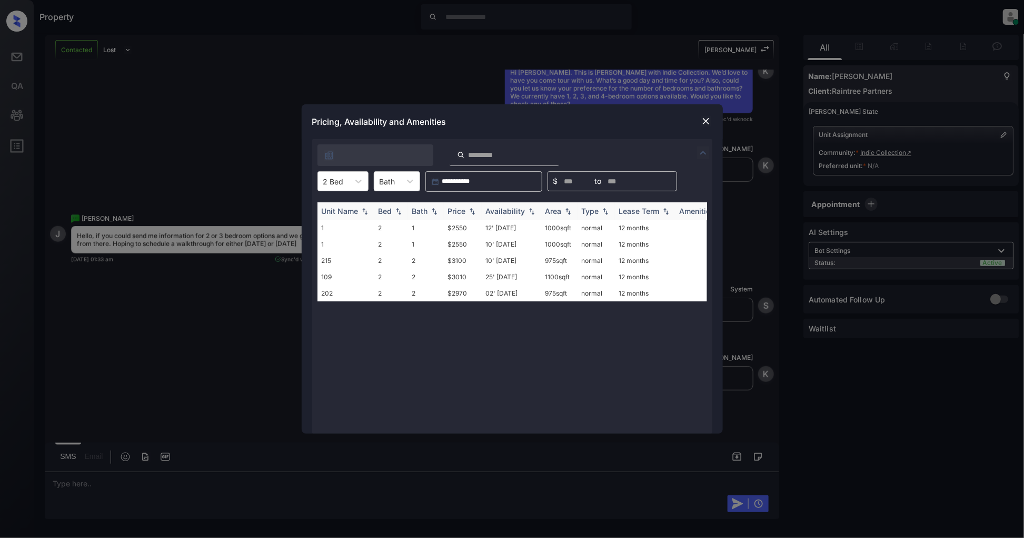
click at [472, 210] on img at bounding box center [472, 210] width 11 height 7
click at [472, 210] on img at bounding box center [472, 211] width 11 height 8
copy tr "$2550"
drag, startPoint x: 474, startPoint y: 225, endPoint x: 817, endPoint y: 274, distance: 346.2
click at [416, 232] on tr "1 2 1 $2550 12' Nov 25 1000 sqft normal 12 months" at bounding box center [592, 228] width 550 height 16
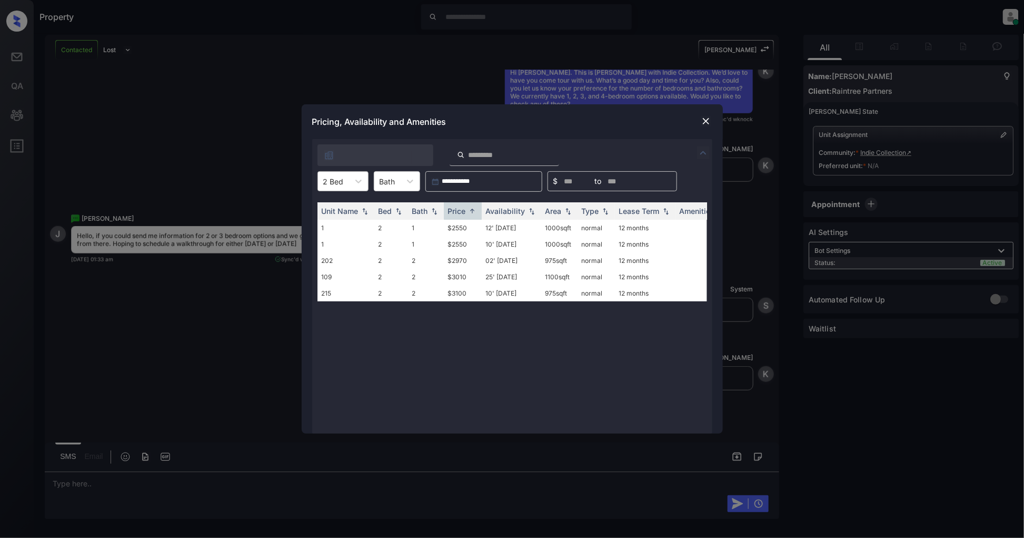
drag, startPoint x: 339, startPoint y: 177, endPoint x: 348, endPoint y: 184, distance: 11.3
click at [339, 177] on div at bounding box center [333, 181] width 21 height 11
click at [336, 245] on div "3" at bounding box center [342, 244] width 51 height 19
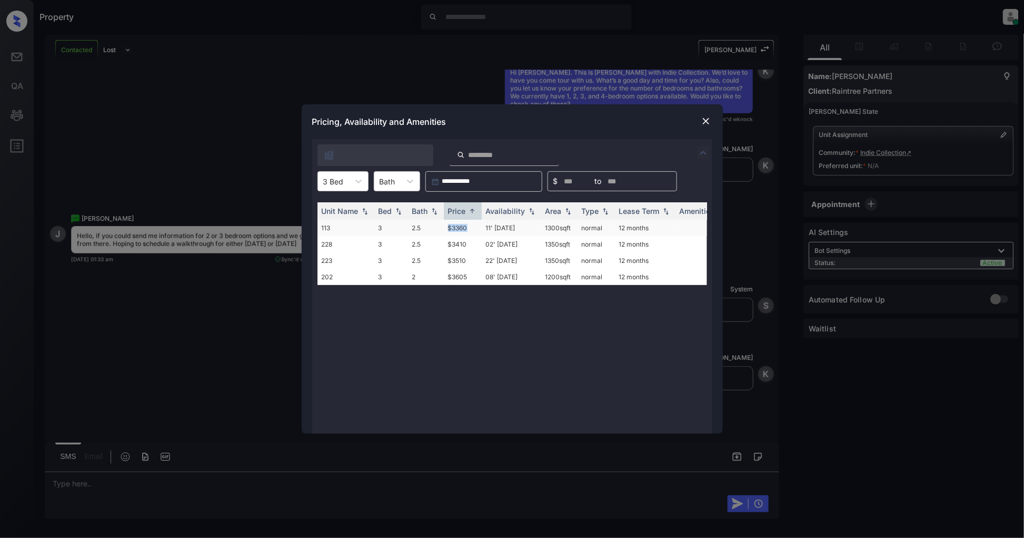
drag, startPoint x: 476, startPoint y: 228, endPoint x: 445, endPoint y: 229, distance: 31.1
click at [445, 229] on td "$3360" at bounding box center [463, 228] width 38 height 16
copy td "$3360"
click at [705, 123] on img at bounding box center [706, 121] width 11 height 11
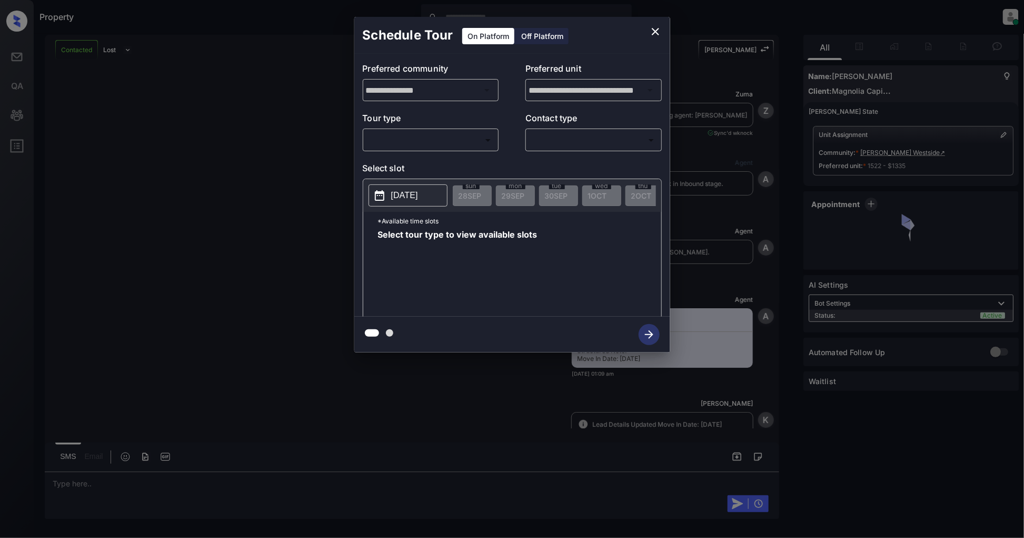
scroll to position [1717, 0]
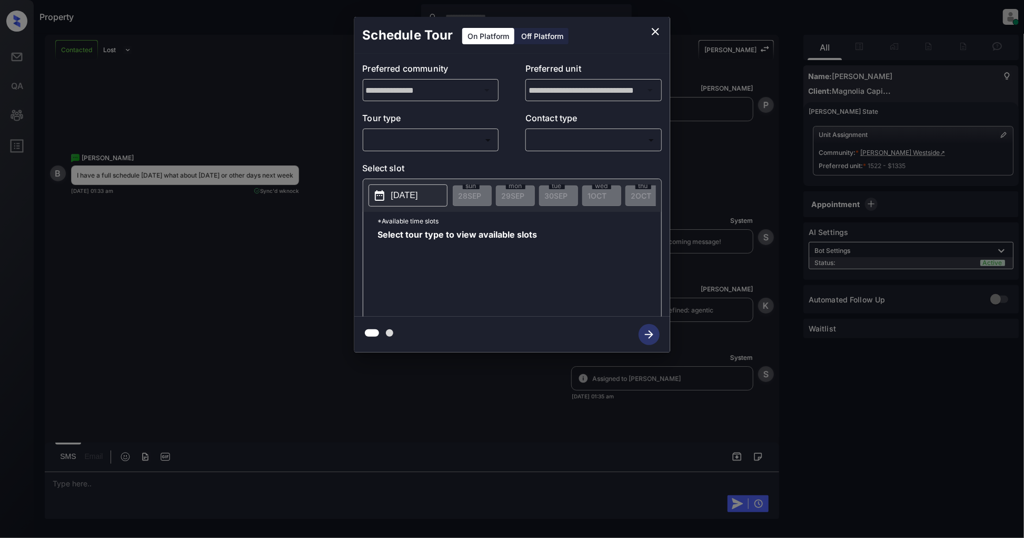
click at [414, 144] on body "Property [PERSON_NAME] Online Set yourself offline Set yourself on break Profil…" at bounding box center [512, 269] width 1024 height 538
click at [403, 171] on li "In Person" at bounding box center [431, 163] width 130 height 19
type input "********"
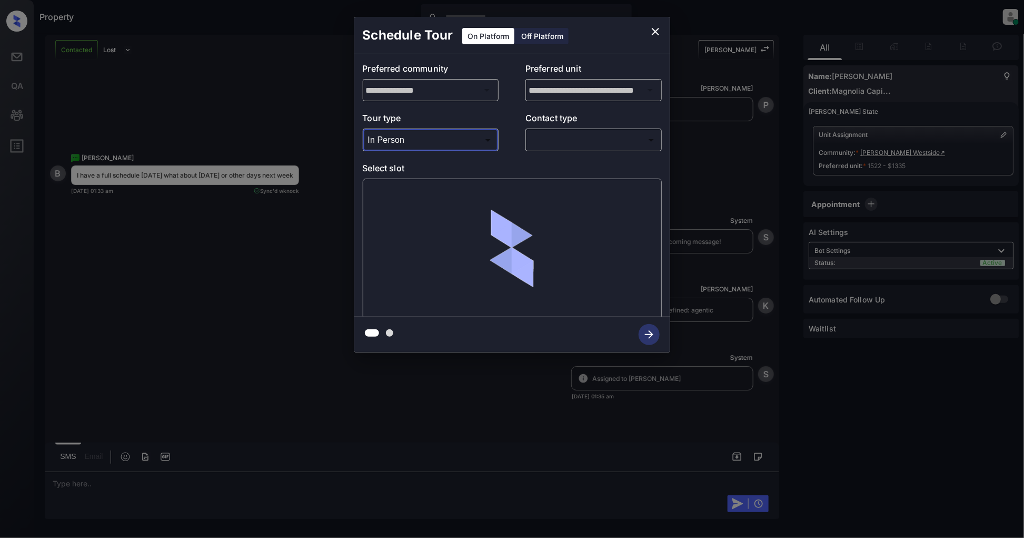
click at [580, 135] on body "Property [PERSON_NAME] Online Set yourself offline Set yourself on break Profil…" at bounding box center [512, 269] width 1024 height 538
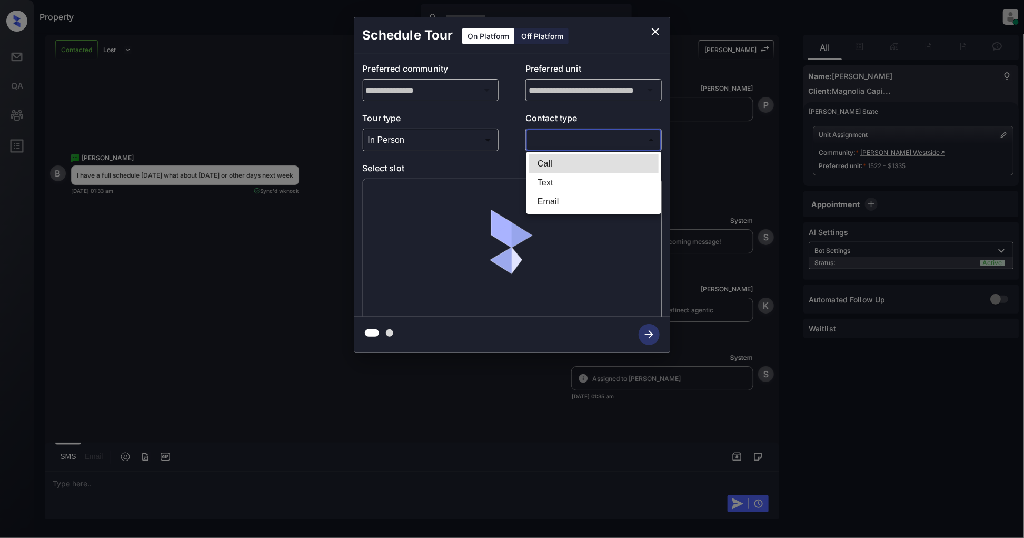
click at [550, 180] on li "Text" at bounding box center [594, 182] width 130 height 19
type input "****"
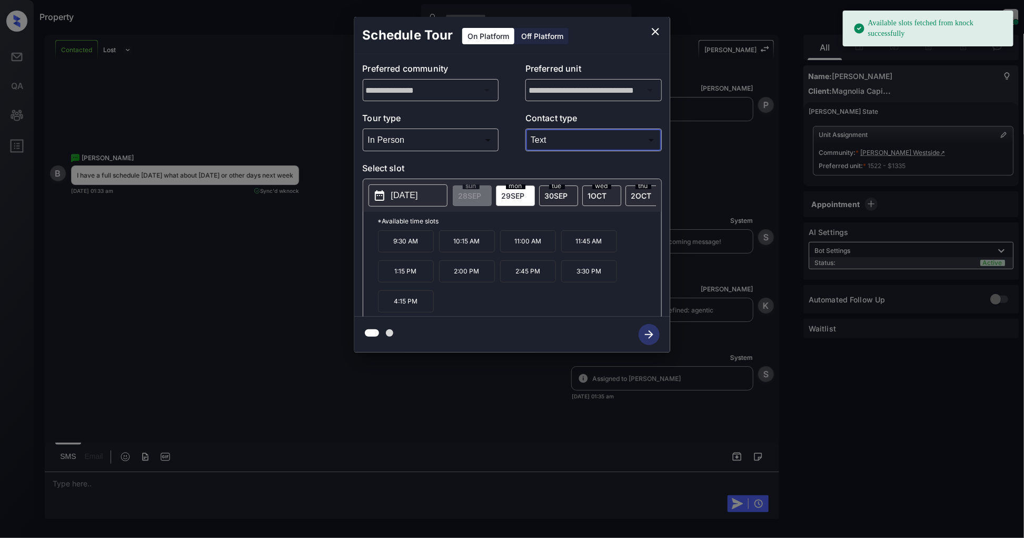
click at [566, 191] on span "[DATE]" at bounding box center [556, 195] width 23 height 9
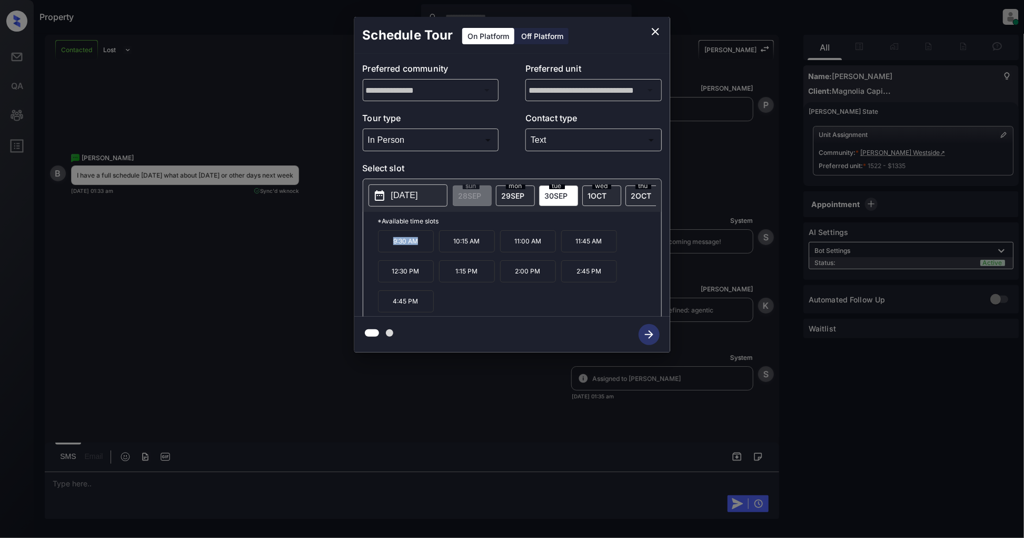
drag, startPoint x: 418, startPoint y: 249, endPoint x: 378, endPoint y: 250, distance: 40.0
click at [378, 250] on p "9:30 AM" at bounding box center [406, 241] width 56 height 22
drag, startPoint x: 488, startPoint y: 252, endPoint x: 444, endPoint y: 253, distance: 44.3
click at [444, 252] on p "10:15 AM" at bounding box center [467, 241] width 56 height 22
copy p "10:15 AM"
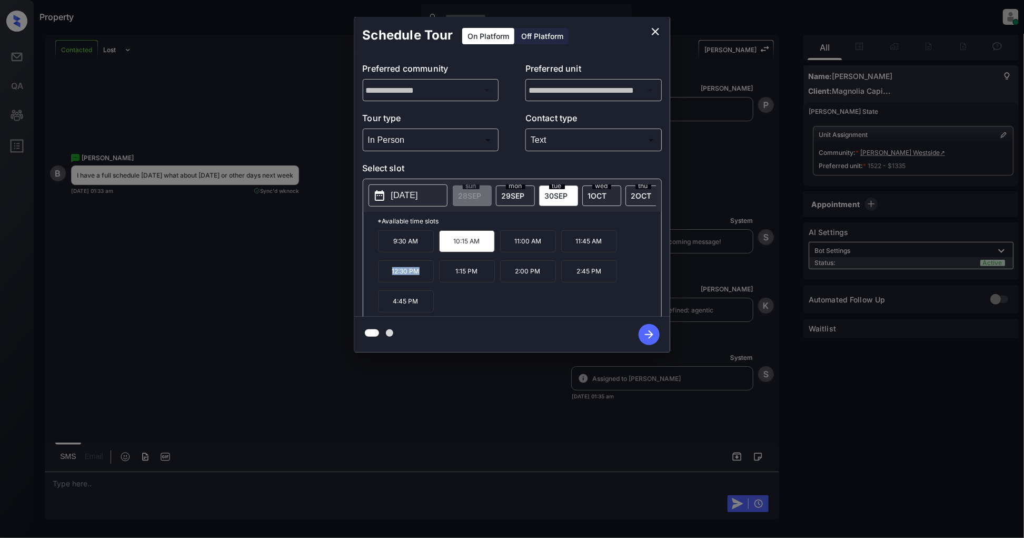
drag, startPoint x: 430, startPoint y: 280, endPoint x: 389, endPoint y: 281, distance: 41.6
click at [389, 281] on p "12:30 PM" at bounding box center [406, 271] width 56 height 22
copy p "12:30 PM"
drag, startPoint x: 603, startPoint y: 277, endPoint x: 572, endPoint y: 279, distance: 31.1
click at [572, 279] on p "2:45 PM" at bounding box center [589, 271] width 56 height 22
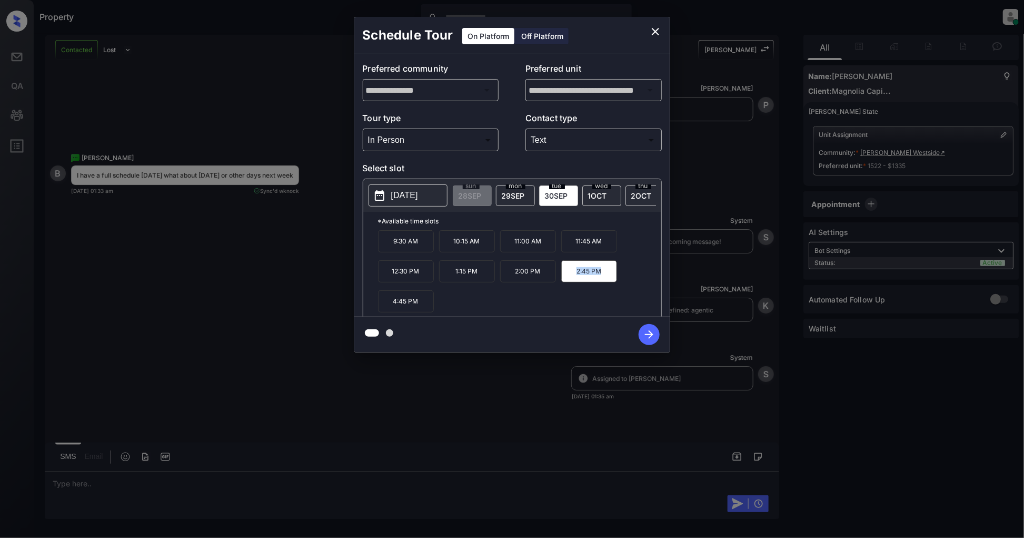
copy p "2:45 PM"
click at [655, 28] on icon "close" at bounding box center [655, 31] width 13 height 13
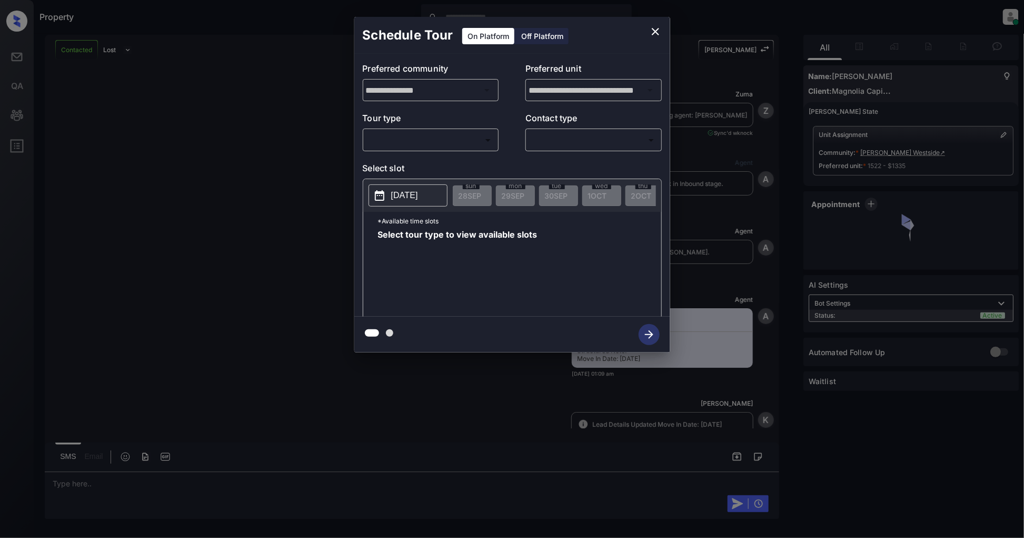
scroll to position [2044, 0]
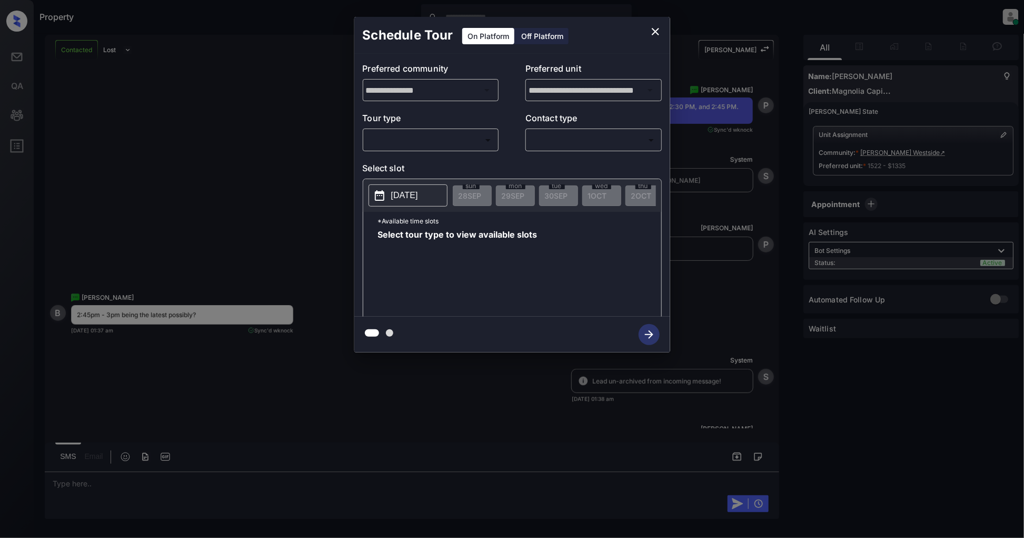
click at [451, 142] on body "Property [PERSON_NAME] Online Set yourself offline Set yourself on break Profil…" at bounding box center [512, 269] width 1024 height 538
click at [432, 167] on li "In Person" at bounding box center [431, 163] width 130 height 19
type input "********"
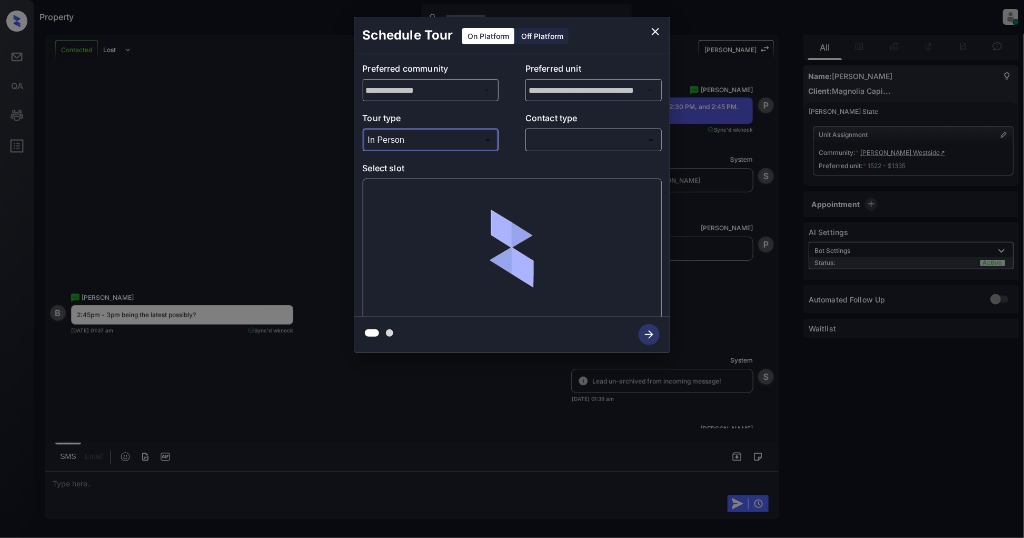
click at [570, 138] on body "Property [PERSON_NAME] Online Set yourself offline Set yourself on break Profil…" at bounding box center [512, 269] width 1024 height 538
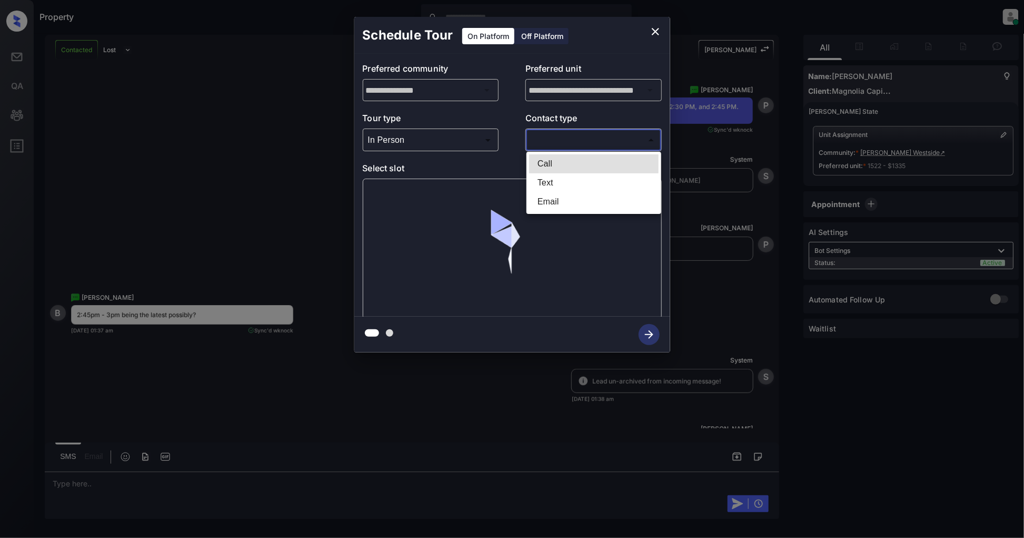
click at [558, 183] on li "Text" at bounding box center [594, 182] width 130 height 19
type input "****"
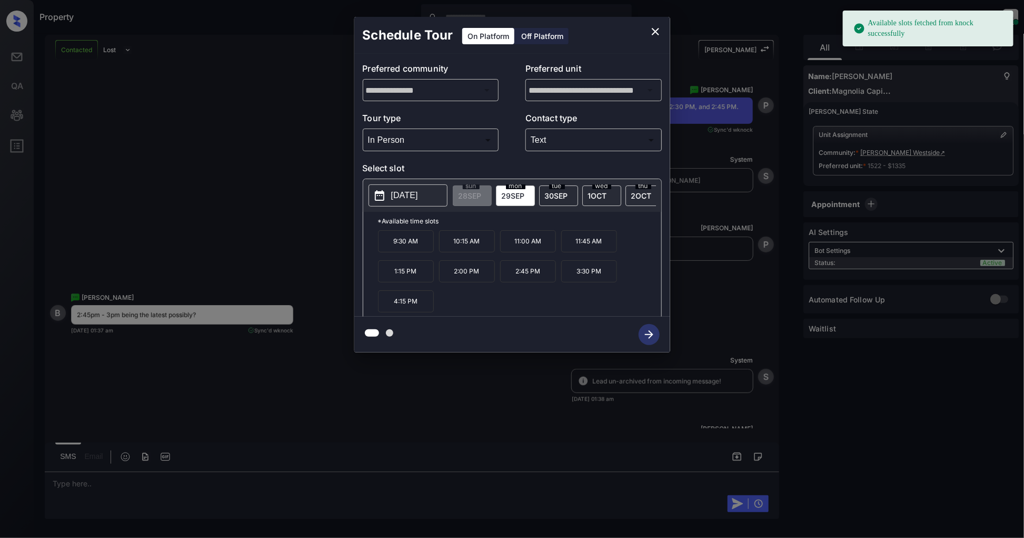
click at [416, 198] on p "2025-09-29" at bounding box center [404, 195] width 27 height 13
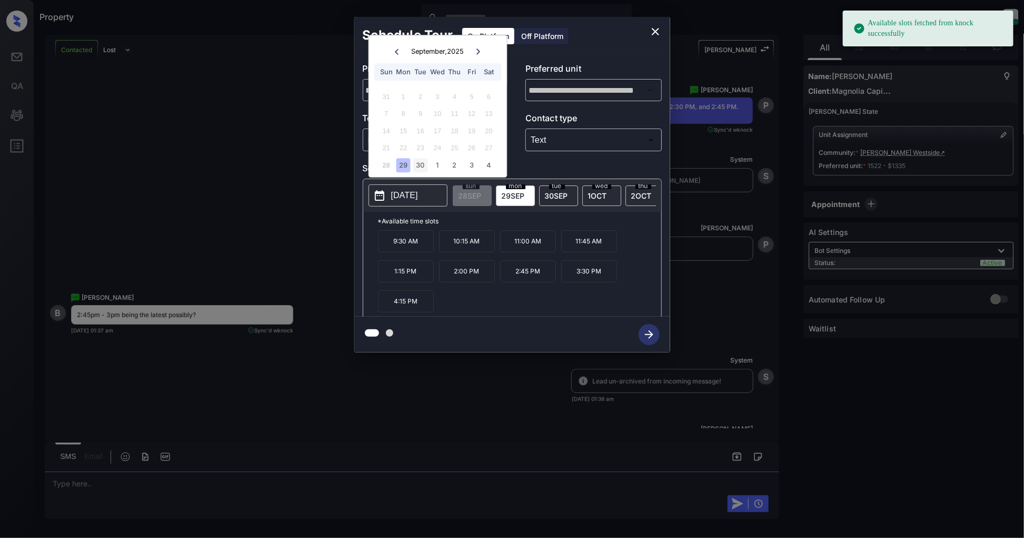
click at [419, 166] on div "30" at bounding box center [420, 165] width 14 height 14
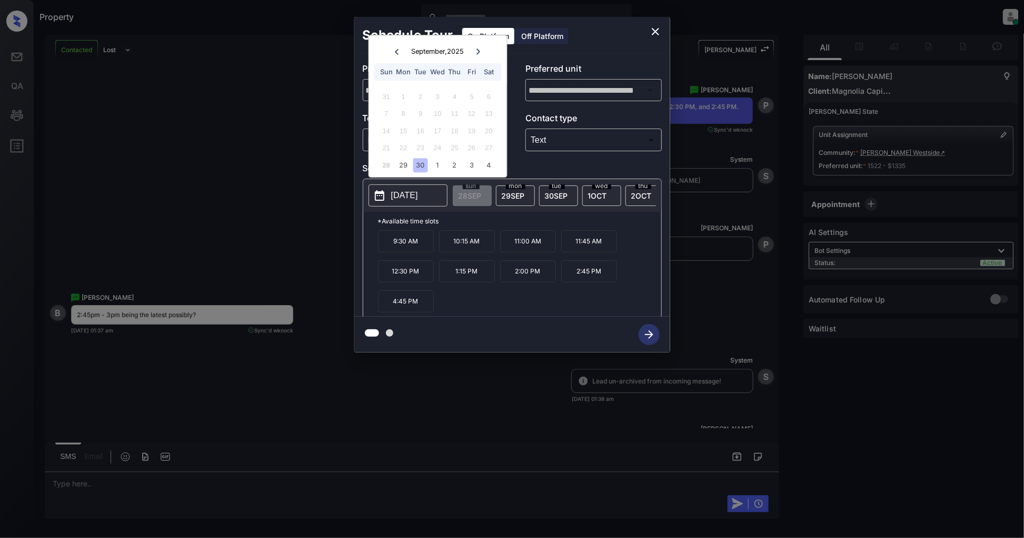
click at [575, 280] on p "2:45 PM" at bounding box center [589, 271] width 56 height 22
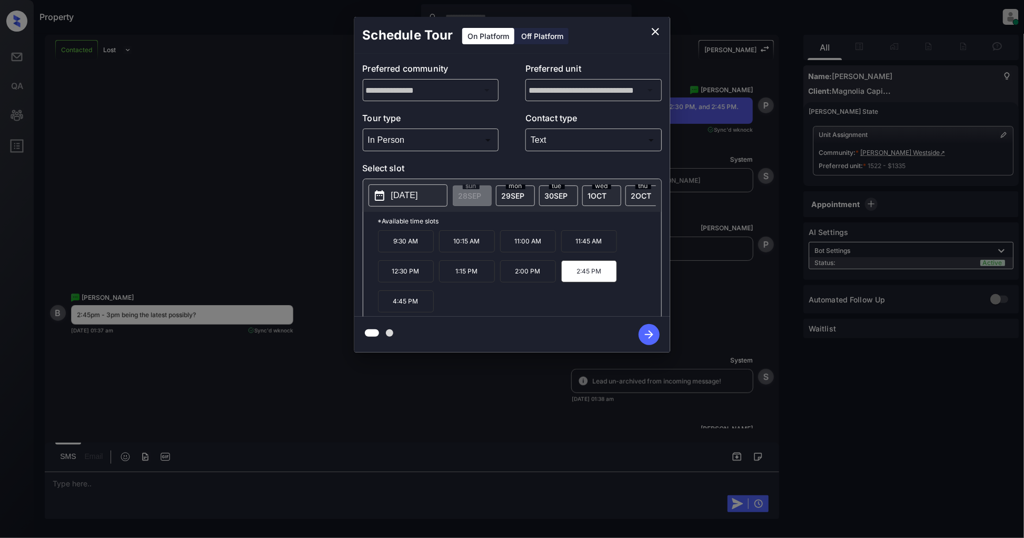
click at [650, 333] on icon "button" at bounding box center [649, 334] width 8 height 8
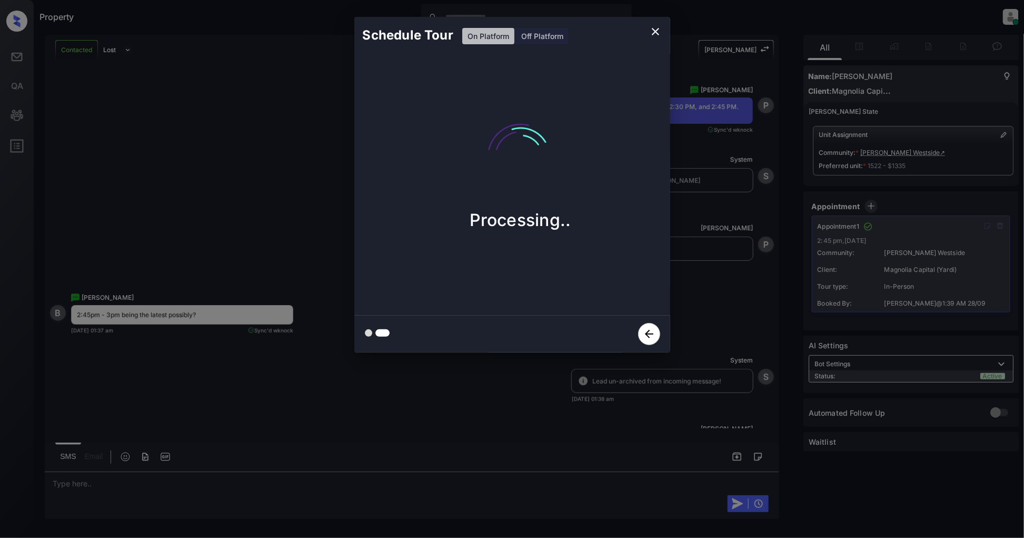
click at [654, 29] on icon "close" at bounding box center [655, 31] width 13 height 13
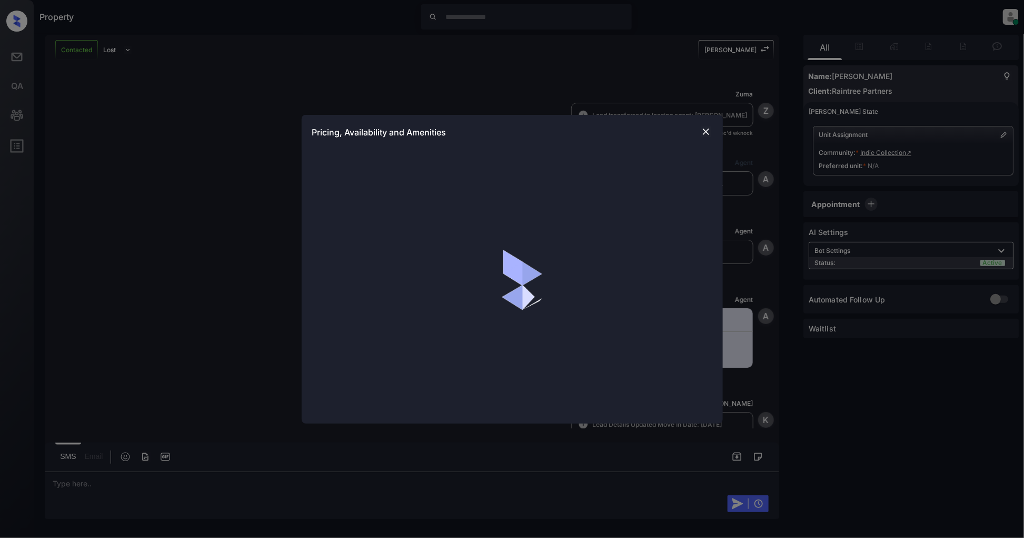
scroll to position [675, 0]
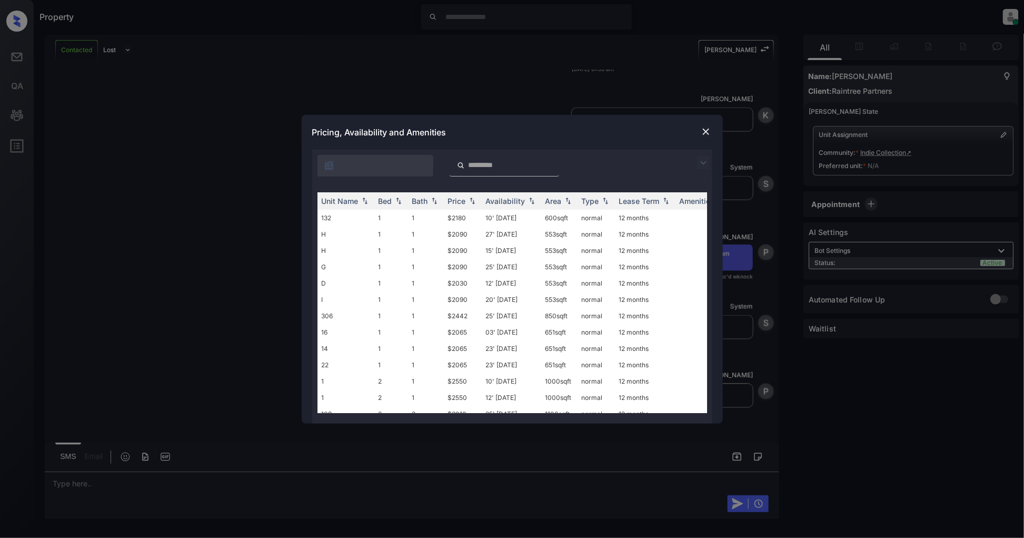
click at [701, 161] on img at bounding box center [703, 162] width 13 height 13
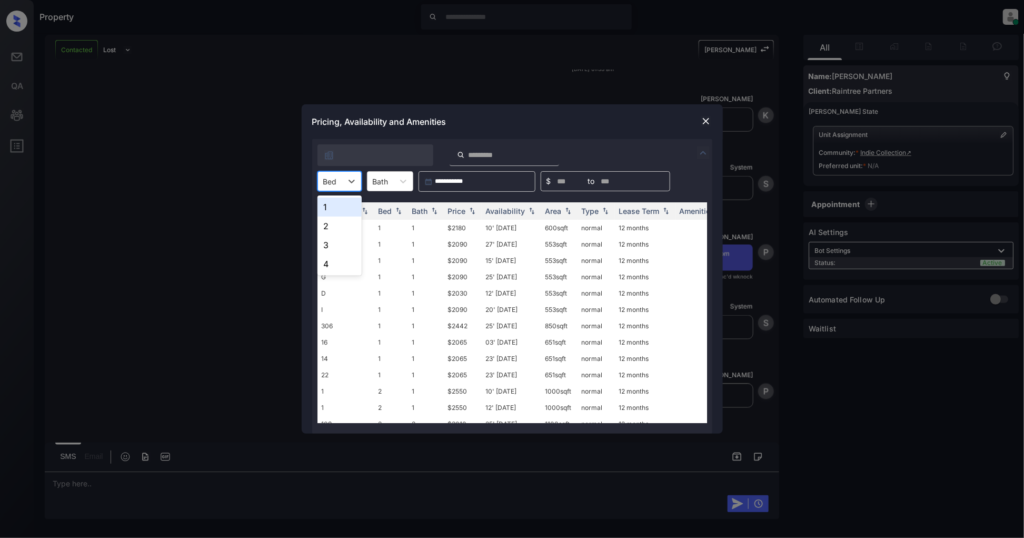
click at [334, 179] on div at bounding box center [330, 181] width 14 height 11
click at [338, 227] on div "2" at bounding box center [339, 225] width 44 height 19
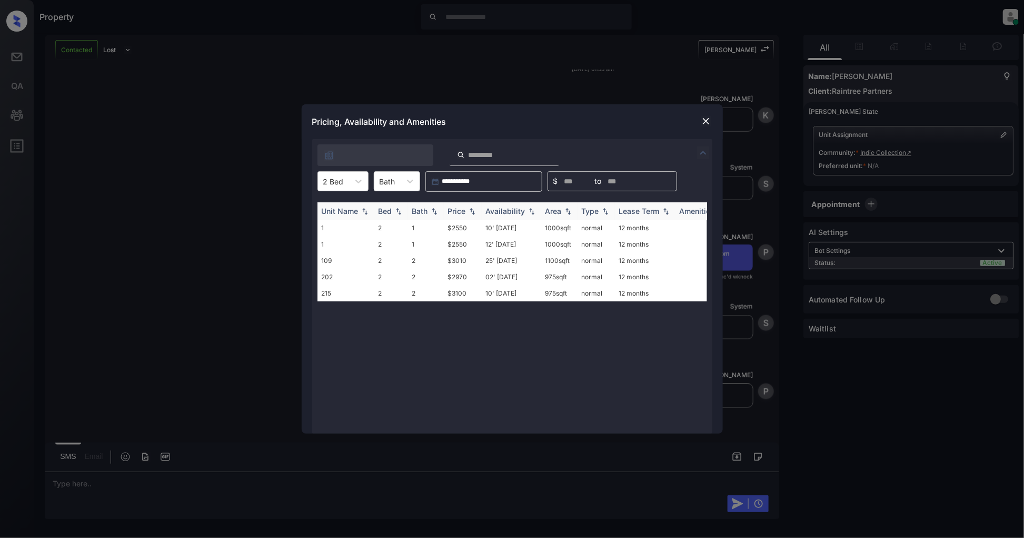
click at [475, 214] on img at bounding box center [472, 210] width 11 height 7
click at [462, 227] on td "$2550" at bounding box center [463, 228] width 38 height 16
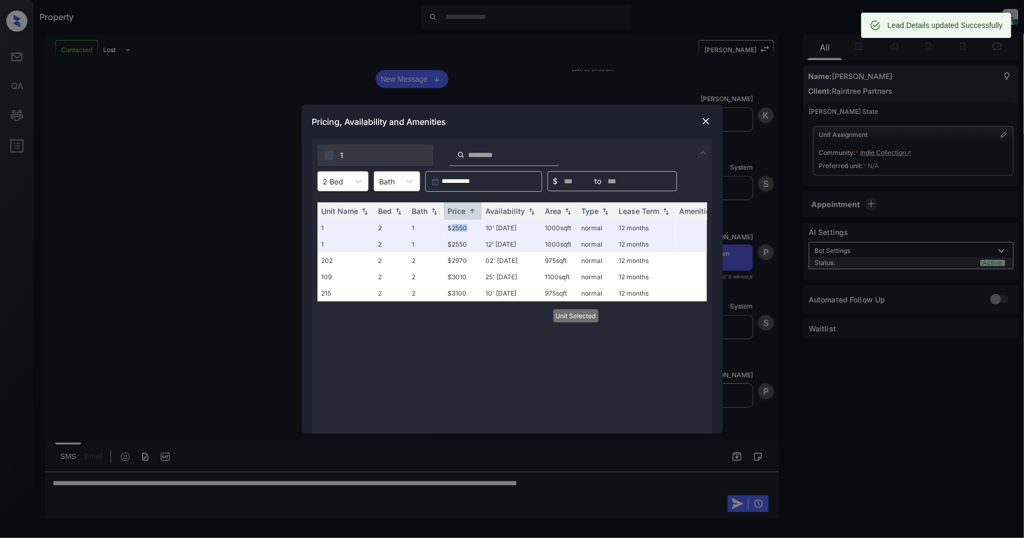
click at [701, 123] on img at bounding box center [706, 121] width 11 height 11
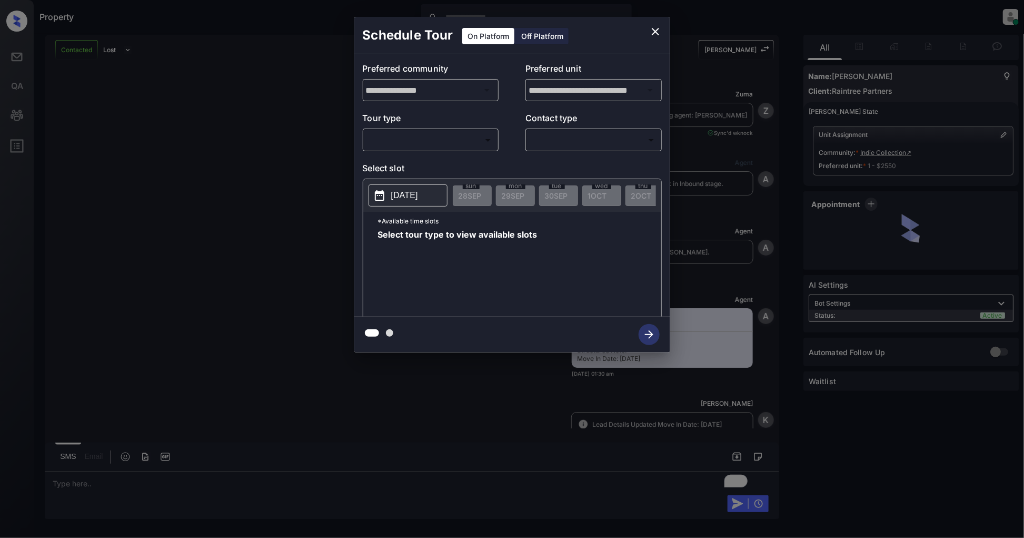
scroll to position [1242, 0]
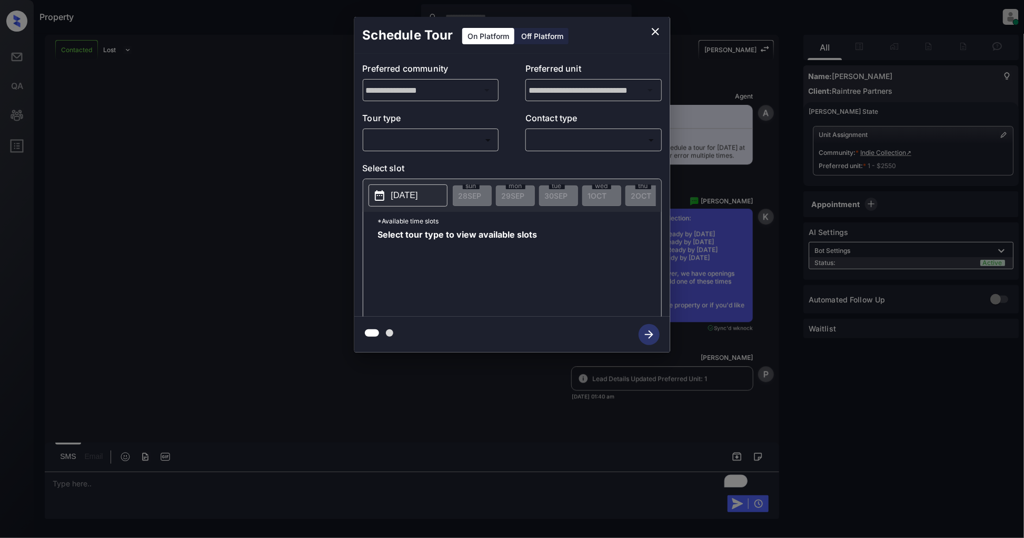
click at [435, 143] on body "Property Patrick Deasis Online Set yourself offline Set yourself on break Profi…" at bounding box center [512, 269] width 1024 height 538
click at [405, 160] on li "In Person" at bounding box center [431, 163] width 130 height 19
type input "********"
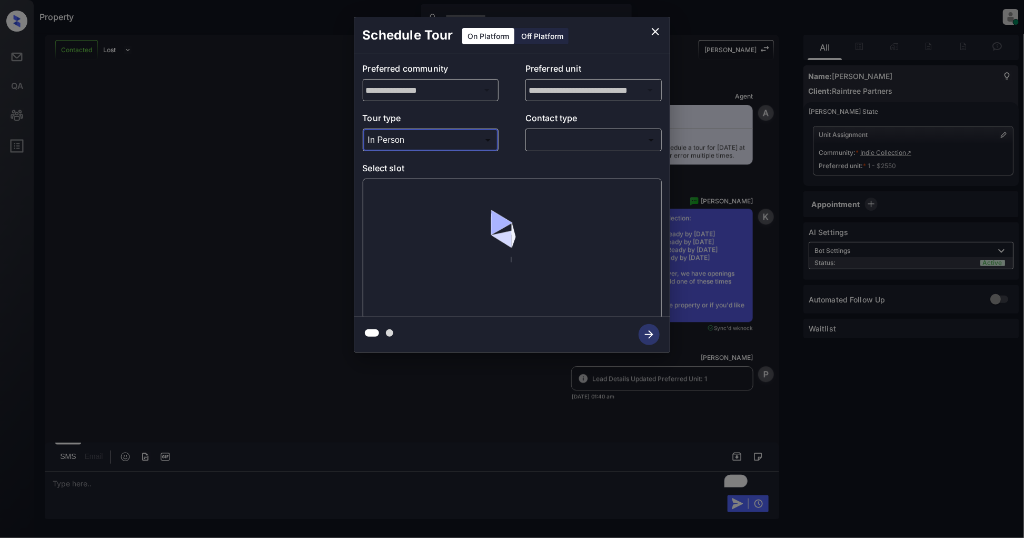
click at [590, 142] on body "Property Patrick Deasis Online Set yourself offline Set yourself on break Profi…" at bounding box center [512, 269] width 1024 height 538
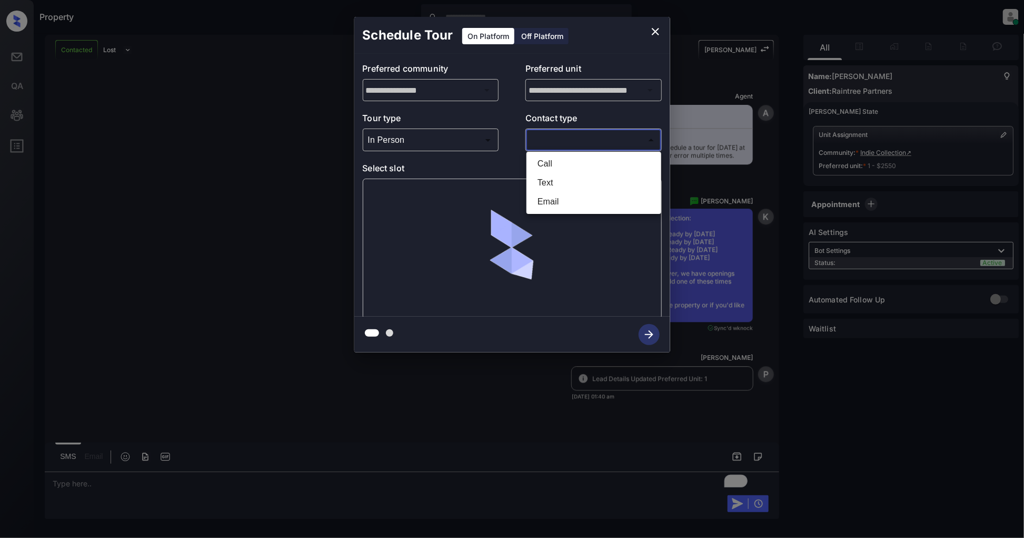
click at [555, 185] on li "Text" at bounding box center [594, 182] width 130 height 19
type input "****"
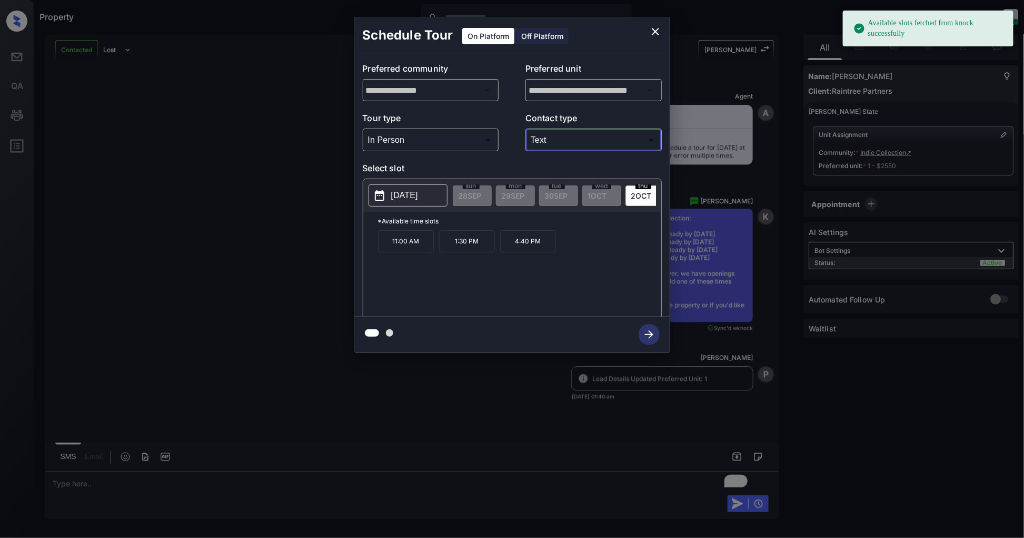
click at [407, 194] on p "2025-10-02" at bounding box center [404, 195] width 27 height 13
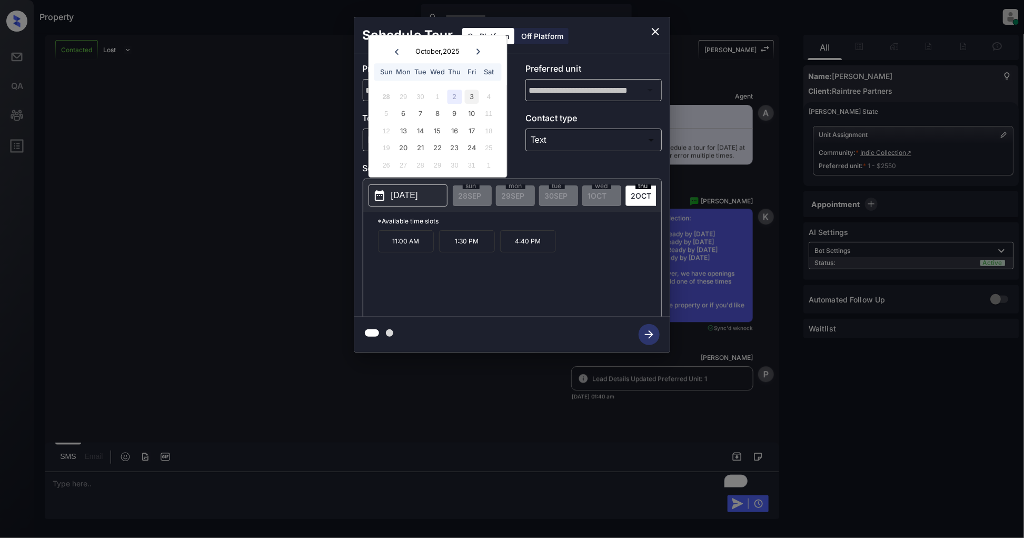
click at [472, 96] on div "3" at bounding box center [472, 96] width 14 height 14
click at [458, 96] on div "2" at bounding box center [454, 96] width 14 height 14
click at [471, 100] on div "3" at bounding box center [472, 96] width 14 height 14
click at [454, 101] on div "2" at bounding box center [454, 96] width 14 height 14
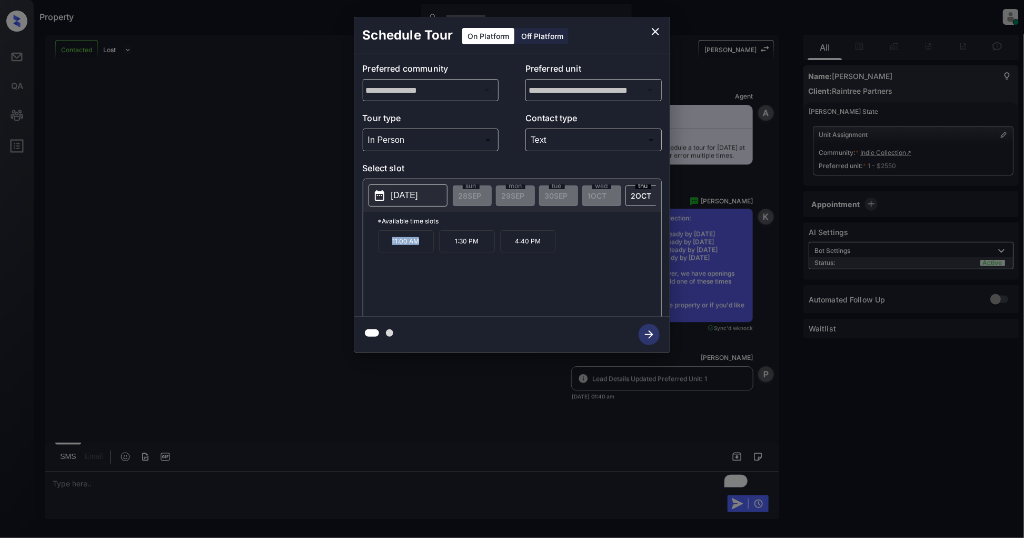
drag, startPoint x: 426, startPoint y: 251, endPoint x: 375, endPoint y: 250, distance: 51.1
click at [375, 250] on div "*Available time slots 11:00 AM 1:30 PM 4:40 PM" at bounding box center [512, 266] width 298 height 108
copy p "11:00 AM"
drag, startPoint x: 485, startPoint y: 244, endPoint x: 451, endPoint y: 247, distance: 33.8
click at [451, 247] on p "1:30 PM" at bounding box center [467, 241] width 56 height 22
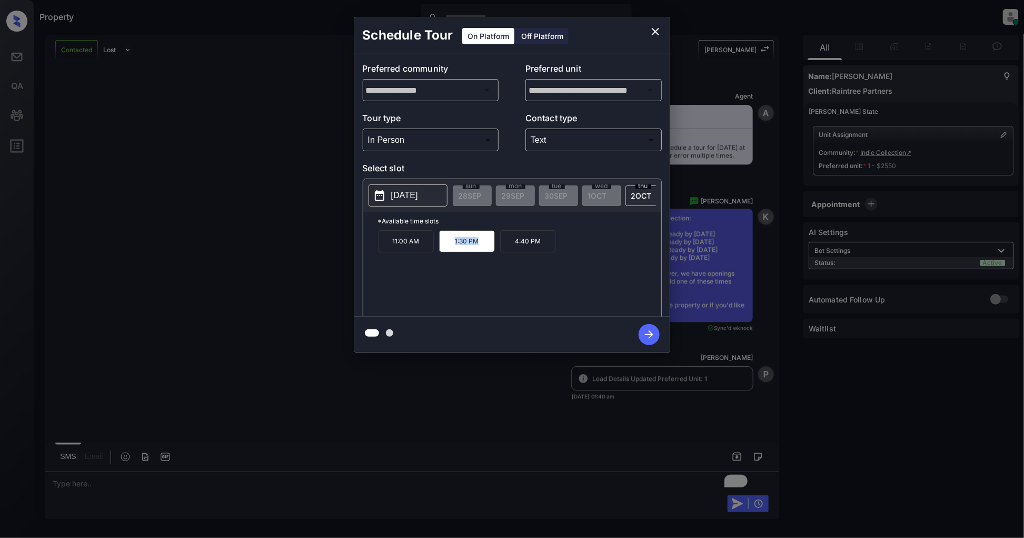
copy p "1:30 PM"
drag, startPoint x: 541, startPoint y: 250, endPoint x: 506, endPoint y: 250, distance: 35.3
click at [506, 250] on p "4:40 PM" at bounding box center [528, 241] width 56 height 22
copy p "4:40 PM"
click at [653, 27] on icon "close" at bounding box center [655, 31] width 13 height 13
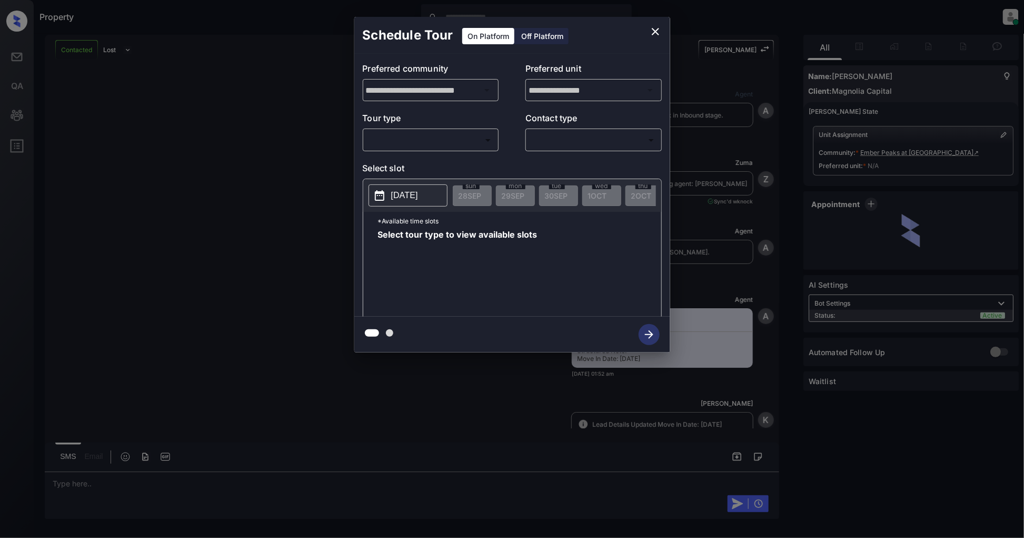
scroll to position [780, 0]
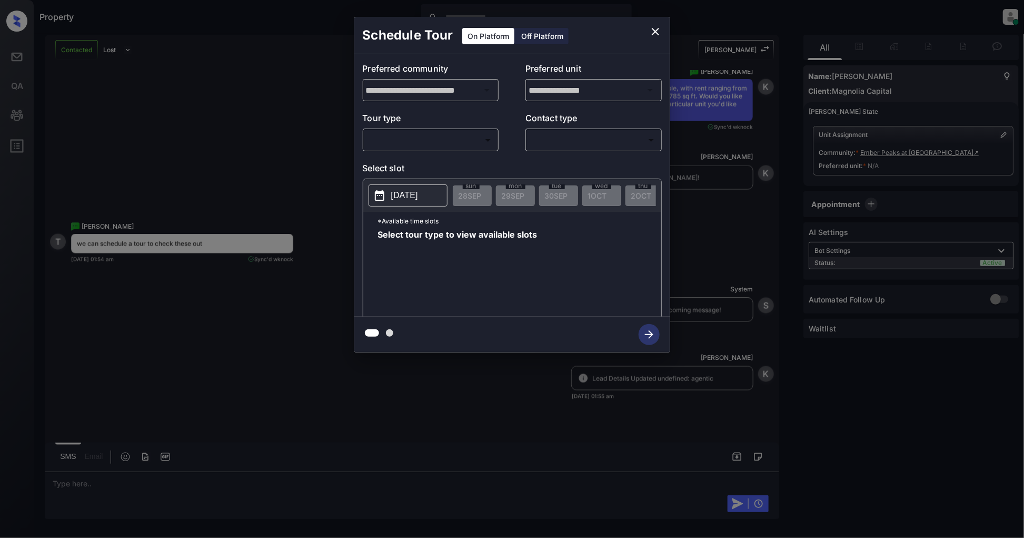
click at [423, 128] on p "Tour type" at bounding box center [431, 120] width 136 height 17
click at [419, 142] on body "Property [PERSON_NAME] Online Set yourself offline Set yourself on break Profil…" at bounding box center [512, 269] width 1024 height 538
click at [416, 165] on li "In Person" at bounding box center [431, 163] width 130 height 19
type input "********"
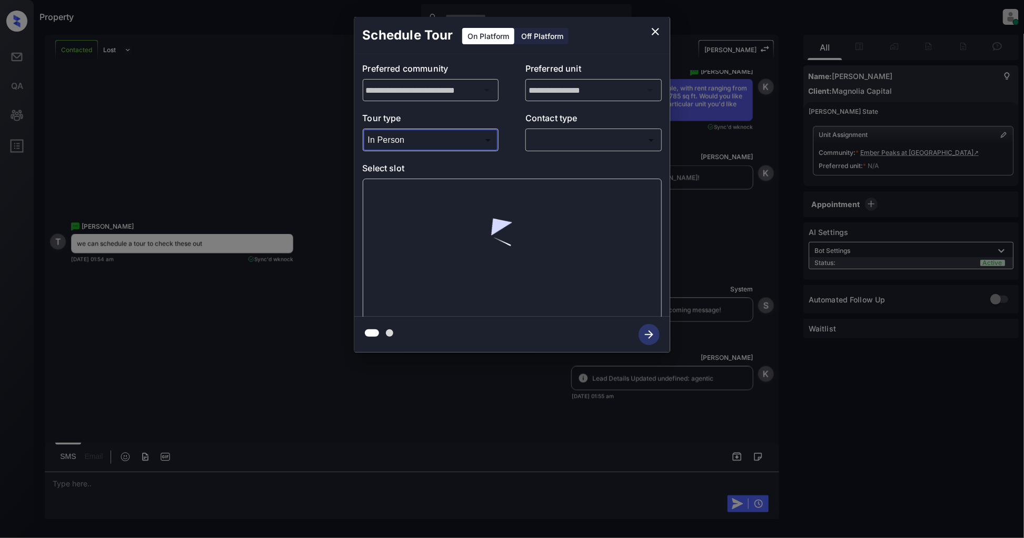
click at [541, 143] on body "Property [PERSON_NAME] Online Set yourself offline Set yourself on break Profil…" at bounding box center [512, 269] width 1024 height 538
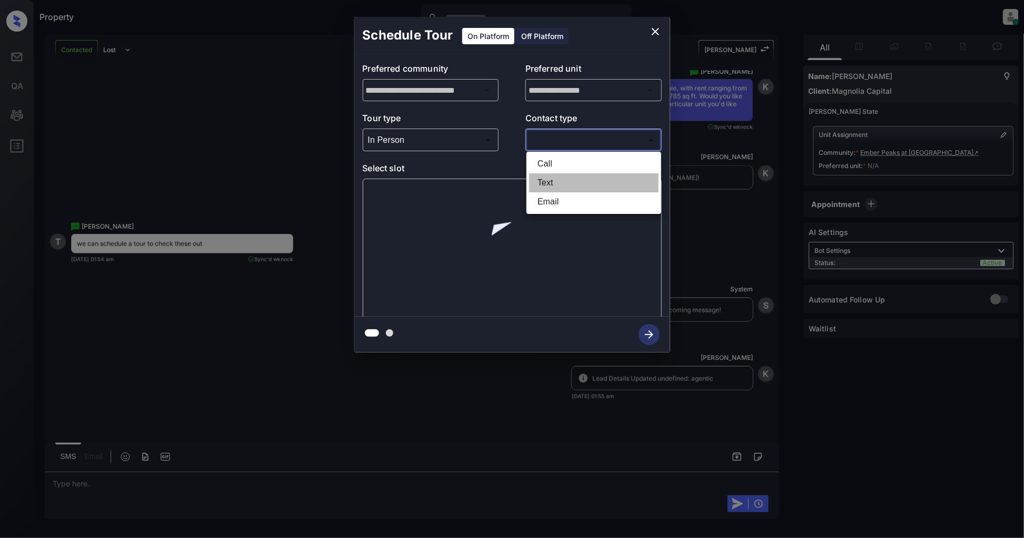
click at [541, 177] on li "Text" at bounding box center [594, 182] width 130 height 19
type input "****"
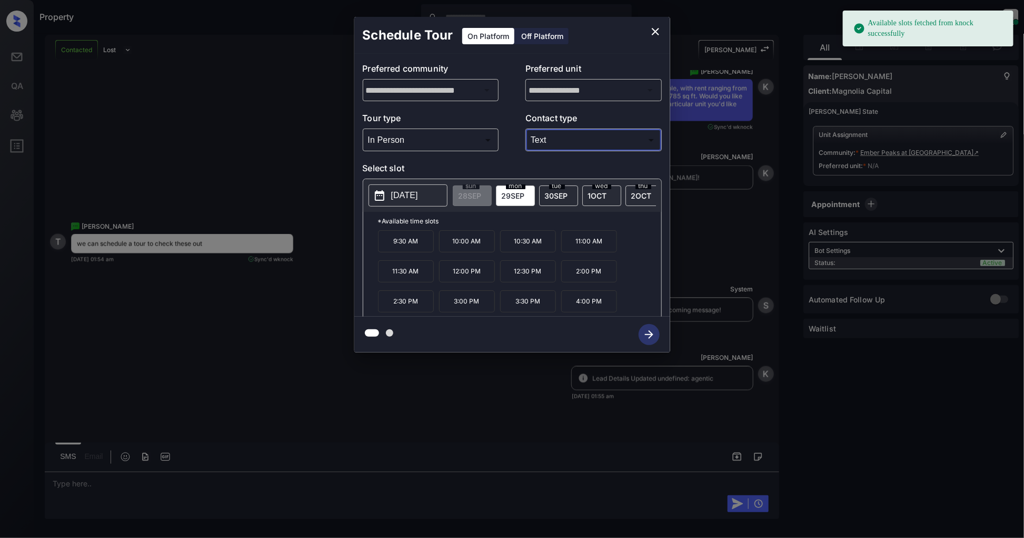
click at [543, 190] on div "[DATE]" at bounding box center [558, 195] width 39 height 21
click at [588, 192] on span "[DATE]" at bounding box center [597, 195] width 19 height 9
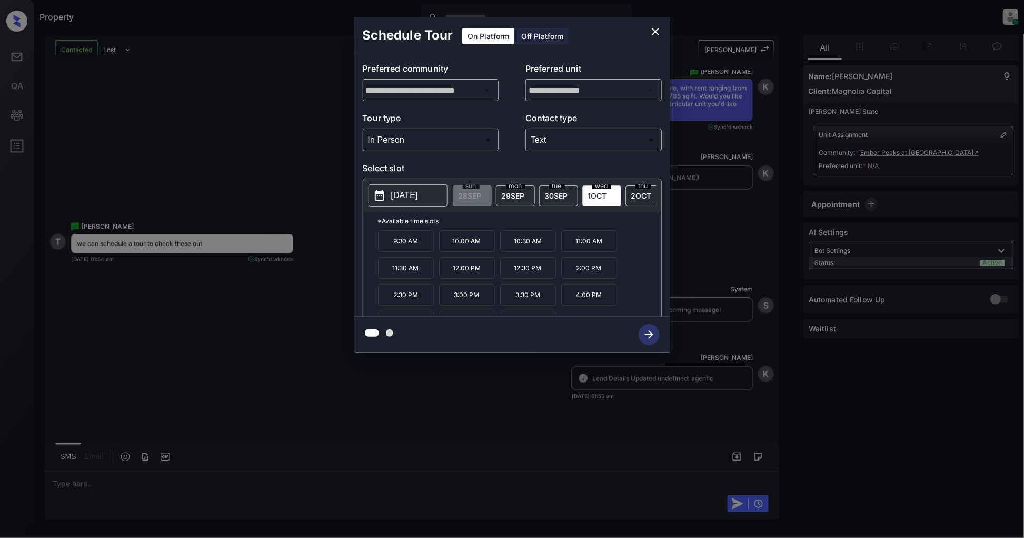
click at [504, 198] on span "[DATE]" at bounding box center [513, 195] width 23 height 9
click at [650, 27] on icon "close" at bounding box center [655, 31] width 13 height 13
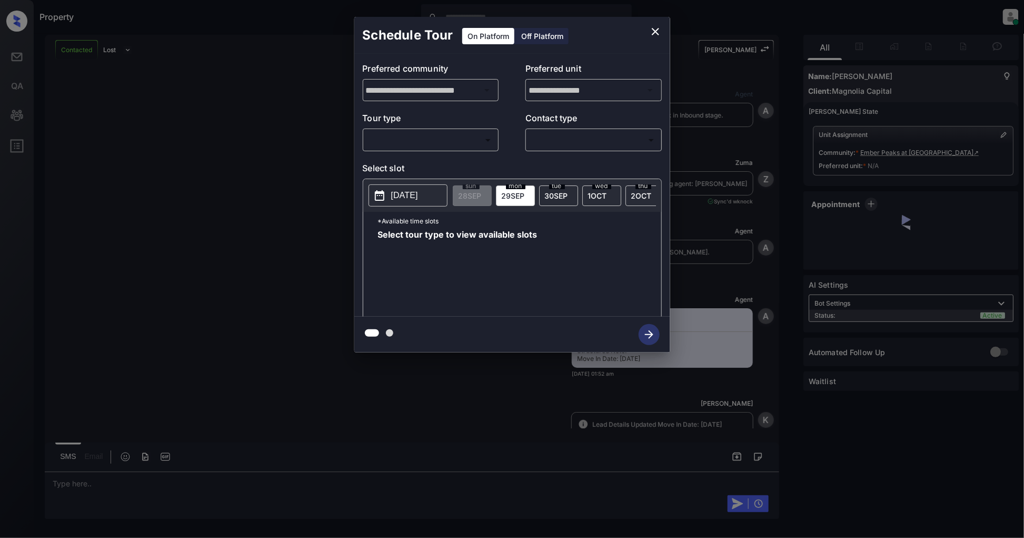
scroll to position [976, 0]
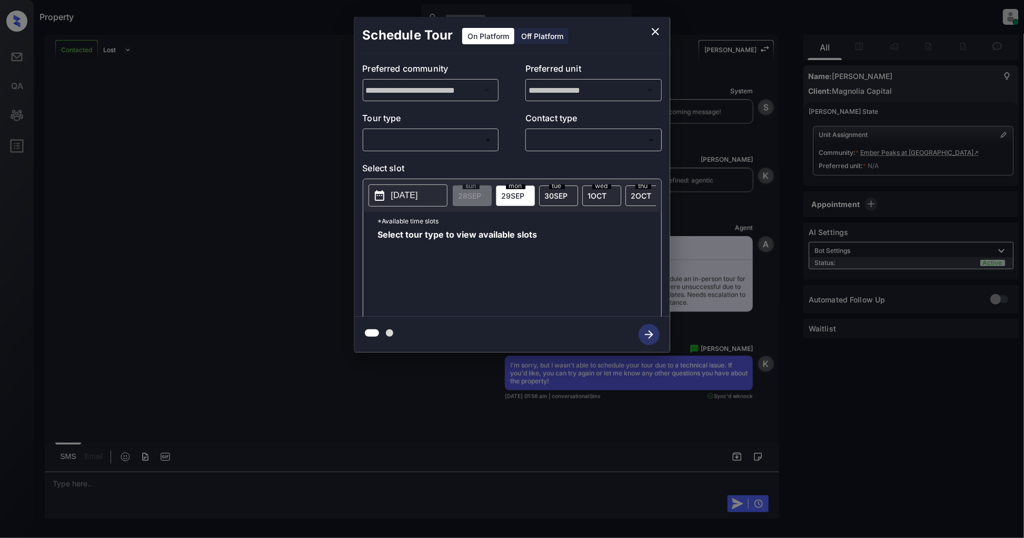
click at [478, 144] on body "Property [PERSON_NAME] Online Set yourself offline Set yourself on break Profil…" at bounding box center [512, 269] width 1024 height 538
click at [432, 170] on li "In Person" at bounding box center [431, 163] width 130 height 19
type input "********"
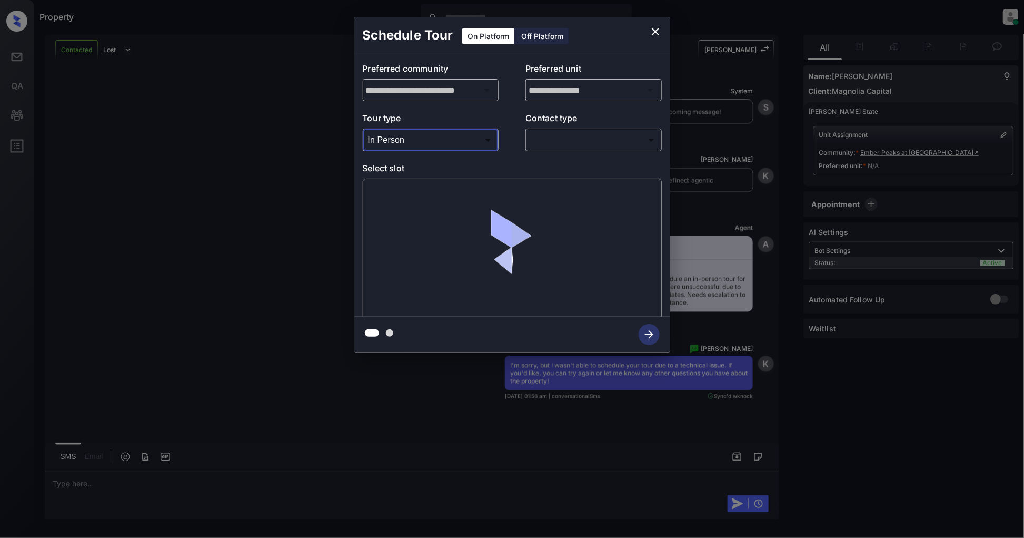
click at [565, 138] on body "Property [PERSON_NAME] Online Set yourself offline Set yourself on break Profil…" at bounding box center [512, 269] width 1024 height 538
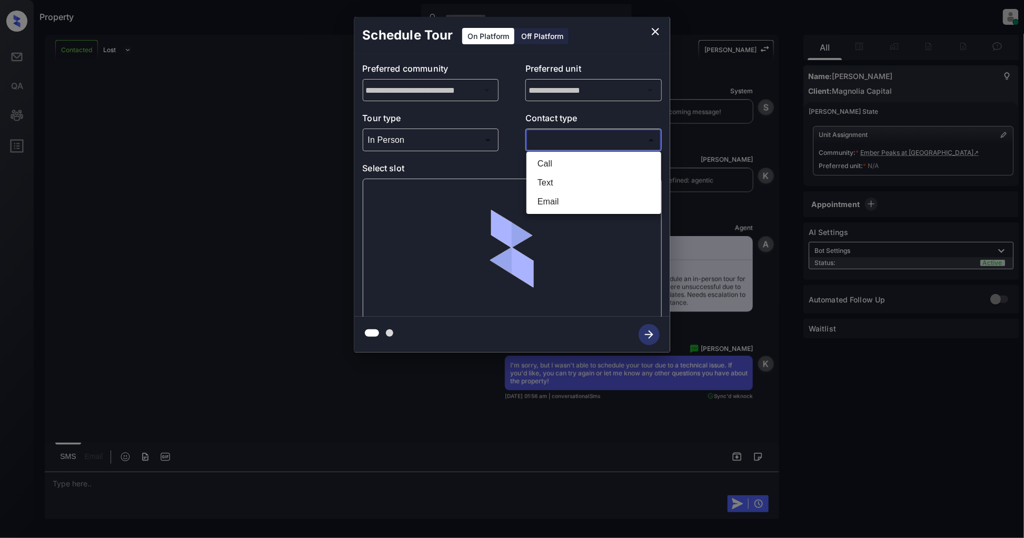
click at [571, 187] on li "Text" at bounding box center [594, 182] width 130 height 19
type input "****"
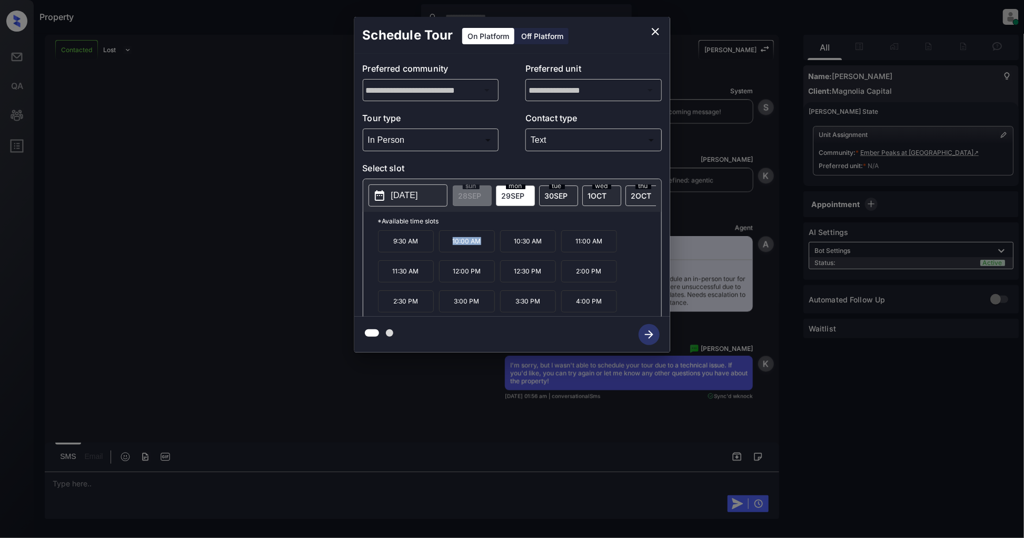
drag, startPoint x: 485, startPoint y: 245, endPoint x: 433, endPoint y: 246, distance: 52.1
click at [433, 246] on div "9:30 AM 10:00 AM 10:30 AM 11:00 AM 11:30 AM 12:00 PM 12:30 PM 2:00 PM 2:30 PM 3…" at bounding box center [519, 272] width 283 height 84
copy div "10:00 AM"
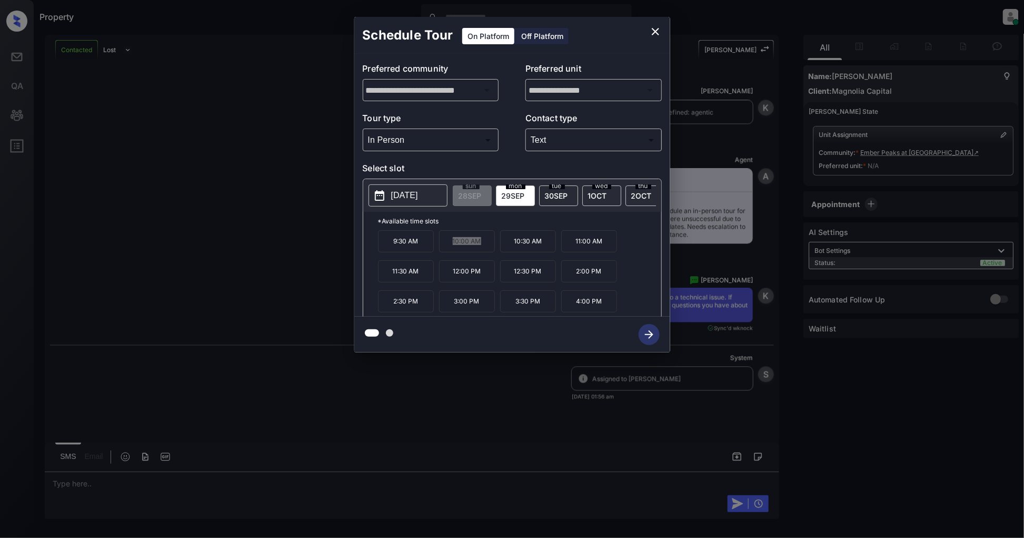
scroll to position [1044, 0]
drag, startPoint x: 486, startPoint y: 276, endPoint x: 446, endPoint y: 276, distance: 39.5
click at [446, 276] on p "12:00 PM" at bounding box center [467, 271] width 56 height 22
copy p "12:00 PM"
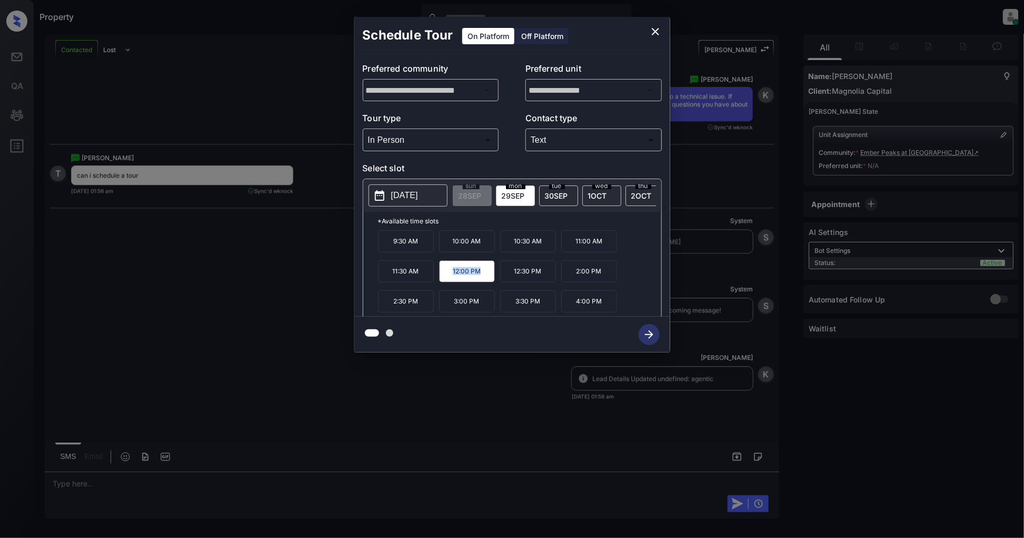
scroll to position [1245, 0]
drag, startPoint x: 550, startPoint y: 307, endPoint x: 516, endPoint y: 307, distance: 34.2
click at [516, 307] on p "3:30 PM" at bounding box center [528, 301] width 56 height 22
copy p "3:30 PM"
click at [651, 29] on icon "close" at bounding box center [655, 31] width 13 height 13
